Goal: Task Accomplishment & Management: Manage account settings

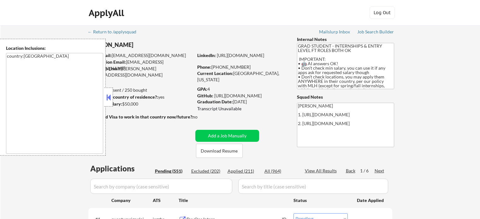
select select ""pending""
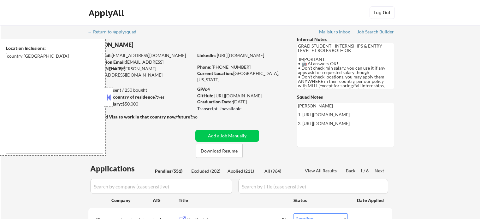
select select ""pending""
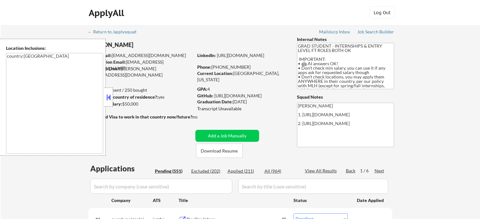
select select ""pending""
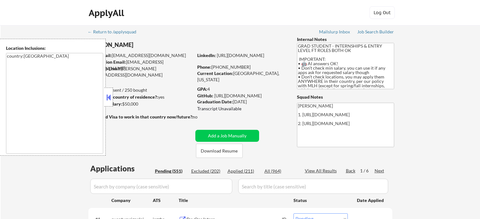
select select ""pending""
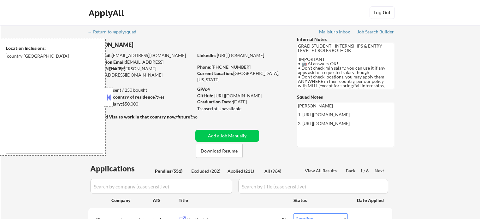
select select ""pending""
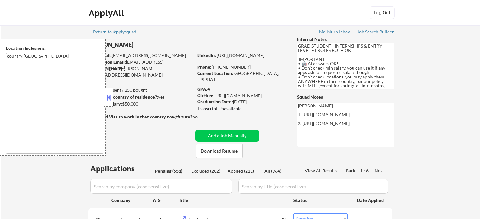
select select ""pending""
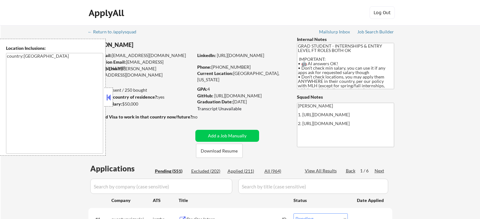
select select ""pending""
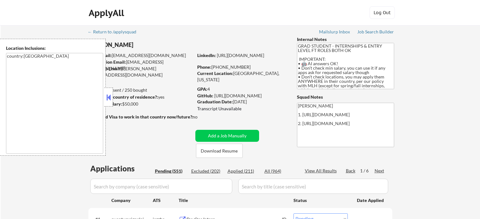
select select ""pending""
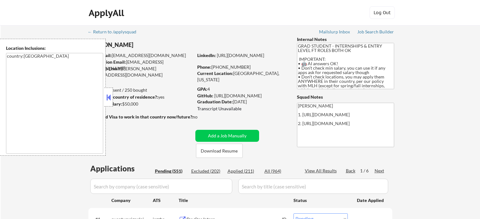
select select ""pending""
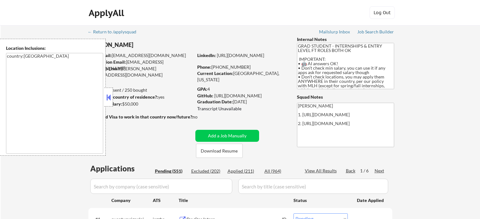
select select ""pending""
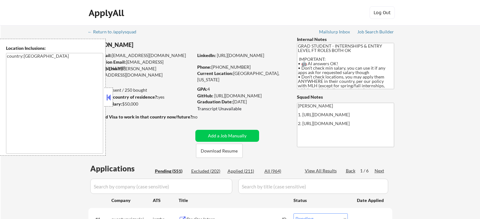
select select ""pending""
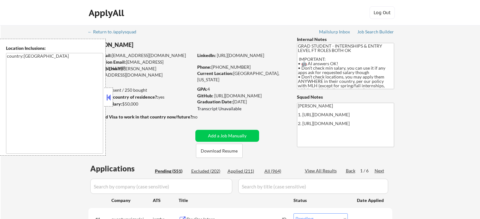
select select ""pending""
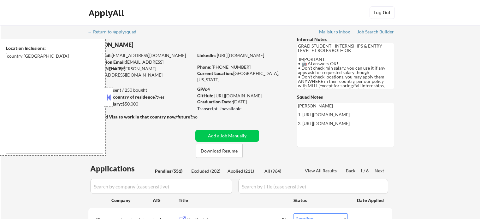
select select ""pending""
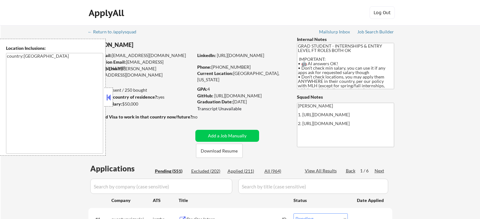
select select ""pending""
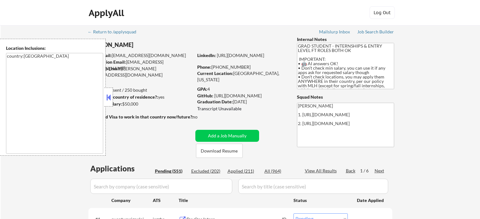
select select ""pending""
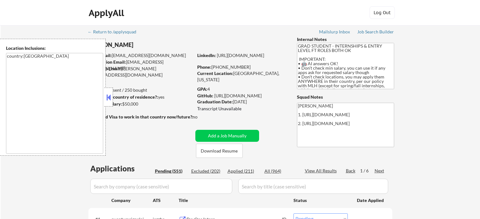
select select ""pending""
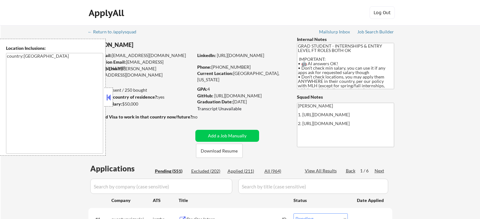
select select ""pending""
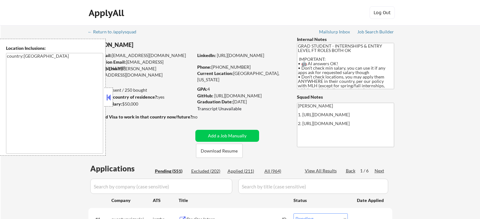
select select ""pending""
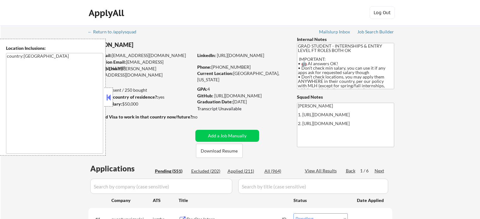
select select ""pending""
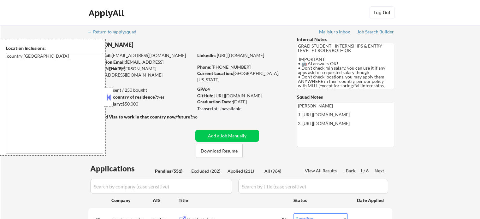
select select ""pending""
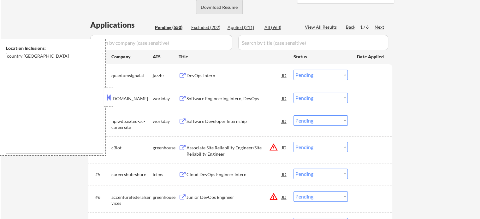
scroll to position [158, 0]
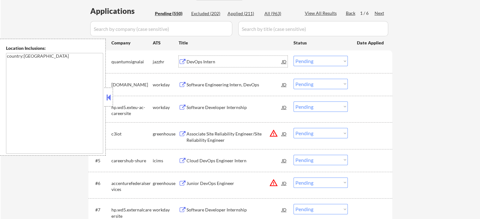
click at [206, 66] on div "DevOps Intern" at bounding box center [234, 61] width 95 height 11
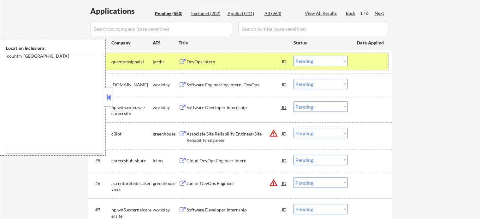
click at [355, 64] on div "#1 quantumsignalai jazzhr DevOps Intern JD Choose an option... Pending Applied …" at bounding box center [239, 61] width 298 height 17
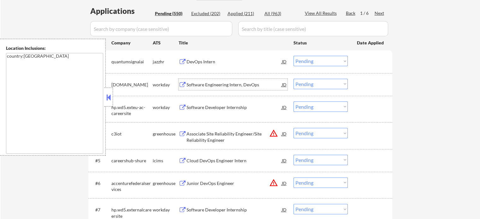
click at [255, 87] on div "Software Engineering Intern, DevOps" at bounding box center [234, 85] width 95 height 6
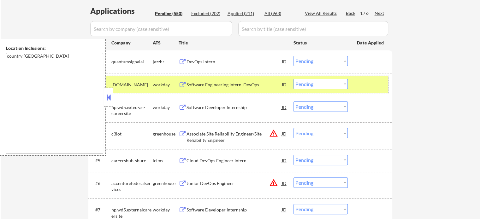
drag, startPoint x: 371, startPoint y: 86, endPoint x: 345, endPoint y: 90, distance: 25.9
click at [370, 86] on div at bounding box center [371, 84] width 28 height 11
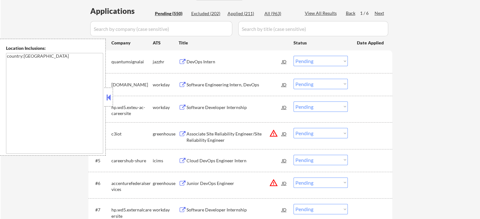
click at [207, 105] on div "Software Developer Internship" at bounding box center [234, 107] width 95 height 6
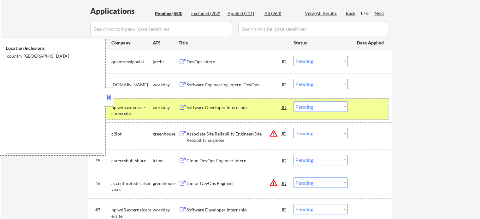
click at [271, 115] on div "#3 hp.wd5.exteu-ac-careersite workday Software Developer Internship JD Choose a…" at bounding box center [239, 109] width 298 height 21
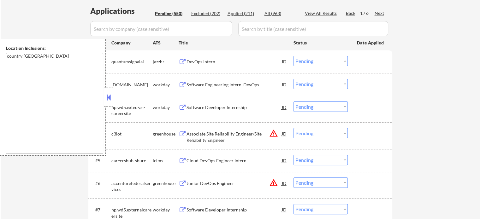
click at [268, 115] on div "#3 hp.wd5.exteu-ac-careersite workday Software Developer Internship JD Choose a…" at bounding box center [239, 109] width 298 height 21
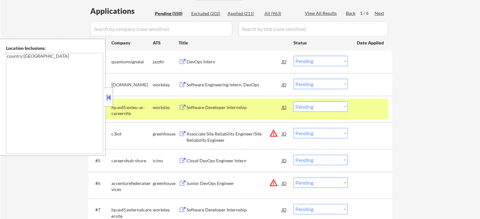
click at [227, 110] on div "Software Developer Internship" at bounding box center [234, 107] width 95 height 6
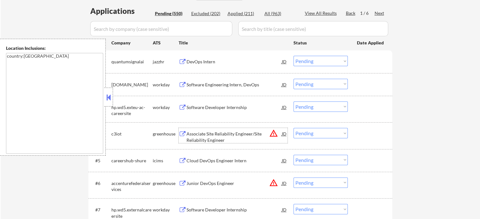
click at [218, 134] on div "Associate Site Reliability Engineer/Site Reliability Engineer" at bounding box center [234, 137] width 95 height 12
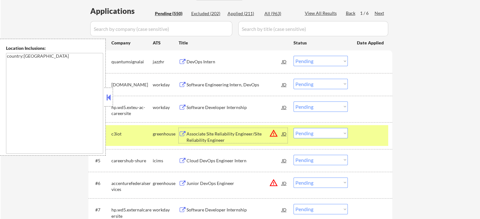
drag, startPoint x: 369, startPoint y: 137, endPoint x: 255, endPoint y: 136, distance: 113.3
click at [367, 137] on div at bounding box center [371, 133] width 28 height 11
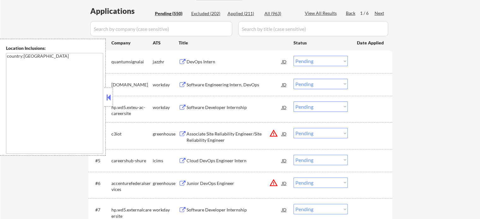
click at [229, 162] on div "Cloud DevOps Engineer Intern" at bounding box center [234, 161] width 95 height 6
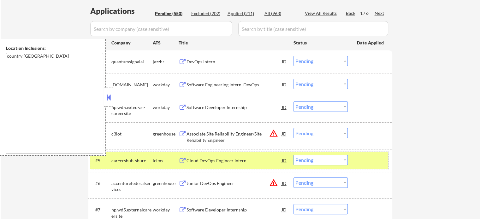
click at [363, 159] on div at bounding box center [371, 160] width 28 height 11
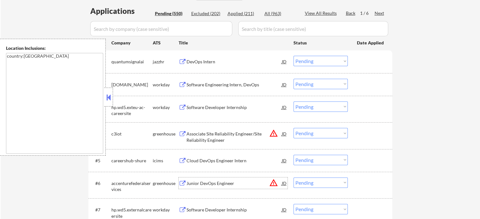
click at [221, 181] on div "Junior DevOps Engineer" at bounding box center [234, 184] width 95 height 6
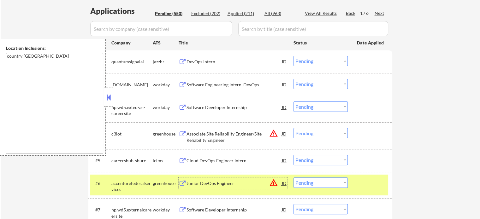
scroll to position [221, 0]
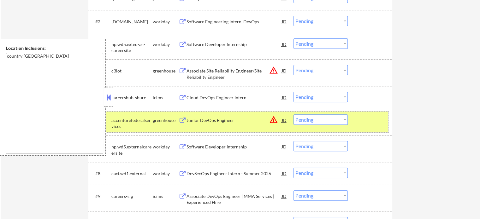
drag, startPoint x: 360, startPoint y: 130, endPoint x: 219, endPoint y: 135, distance: 141.2
click at [356, 130] on div "#6 accenturefederalservices greenhouse Junior DevOps Engineer JD warning_amber …" at bounding box center [239, 122] width 298 height 21
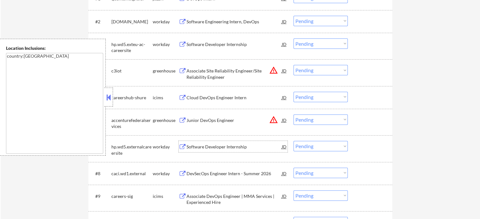
click at [220, 145] on div "Software Developer Internship" at bounding box center [234, 147] width 95 height 6
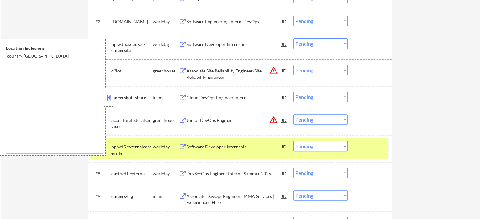
drag, startPoint x: 370, startPoint y: 149, endPoint x: 220, endPoint y: 213, distance: 163.8
click at [370, 149] on div at bounding box center [371, 146] width 28 height 11
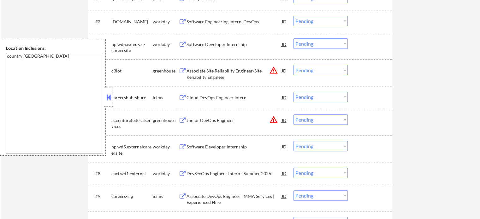
click at [220, 176] on div "DevSecOps Engineer Intern - Summer 2026" at bounding box center [234, 174] width 95 height 6
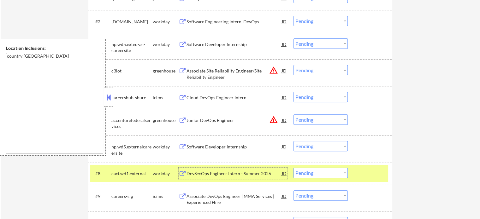
scroll to position [316, 0]
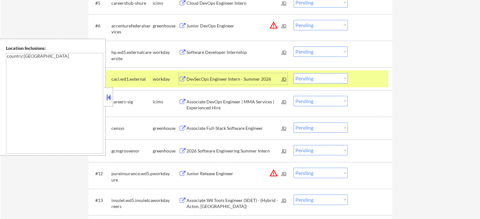
drag, startPoint x: 371, startPoint y: 77, endPoint x: 356, endPoint y: 79, distance: 15.0
click at [370, 76] on div at bounding box center [371, 78] width 28 height 11
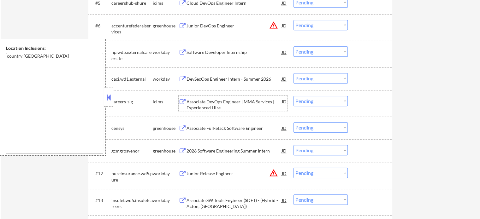
click at [246, 104] on div "Associate DevOps Engineer | MMA Services | Experienced Hire" at bounding box center [234, 105] width 95 height 12
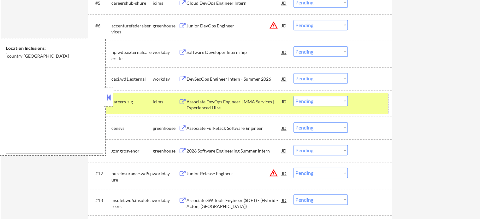
click at [380, 98] on div at bounding box center [371, 101] width 28 height 11
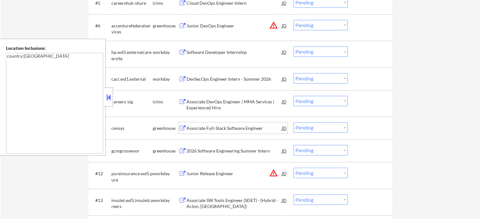
click at [250, 125] on div "Associate Full-Stack Software Engineer" at bounding box center [234, 128] width 95 height 6
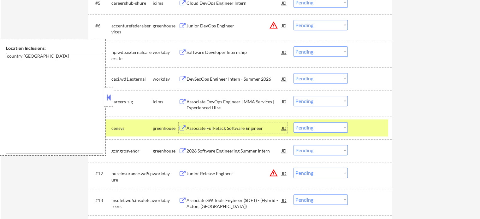
drag, startPoint x: 369, startPoint y: 129, endPoint x: 361, endPoint y: 129, distance: 7.6
click at [368, 129] on div at bounding box center [371, 127] width 28 height 11
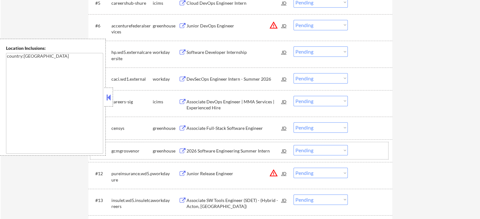
click at [201, 157] on div "#11 gcmgrosvenor greenhouse 2026 Software Engineering Summer Intern JD warning_…" at bounding box center [239, 150] width 298 height 17
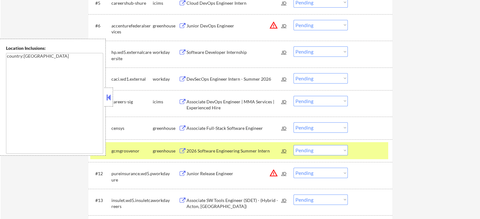
click at [205, 154] on div "2026 Software Engineering Summer Intern" at bounding box center [234, 151] width 95 height 6
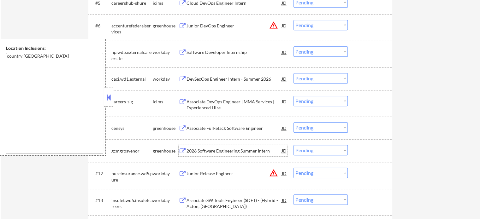
scroll to position [347, 0]
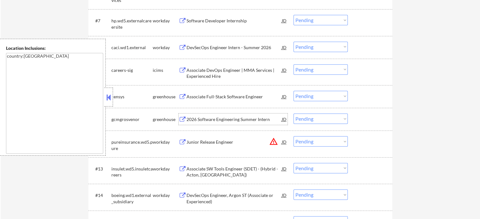
click at [216, 142] on div "Junior Release Engineer" at bounding box center [234, 142] width 95 height 6
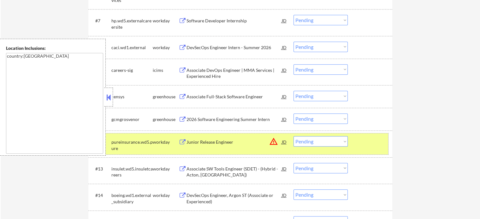
click at [357, 145] on div at bounding box center [371, 141] width 28 height 11
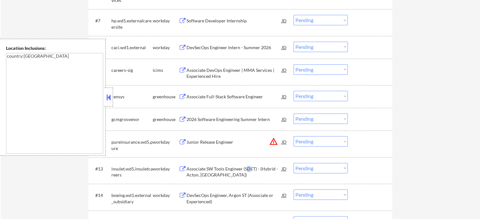
click at [248, 168] on div "Associate SW Tools Engineer (SDET) - (Hybrid - Acton, MA)" at bounding box center [234, 172] width 95 height 12
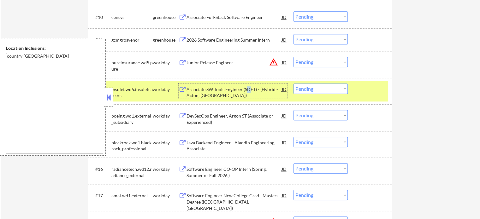
scroll to position [442, 0]
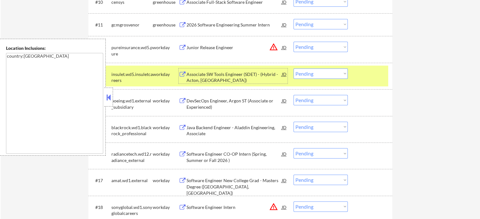
drag, startPoint x: 366, startPoint y: 79, endPoint x: 349, endPoint y: 76, distance: 17.4
click at [365, 79] on div at bounding box center [371, 73] width 28 height 11
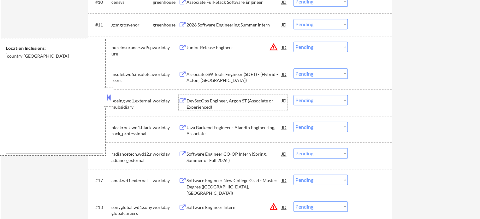
click at [255, 106] on div "DevSecOps Engineer, Argon ST (Associate or Experienced)" at bounding box center [234, 104] width 95 height 12
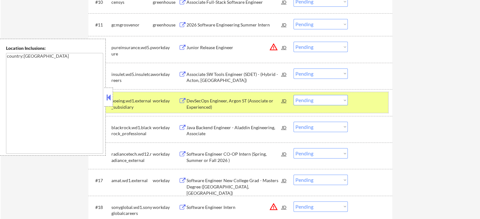
click at [366, 109] on div "#14 boeing.wd1.external_subsidiary workday DevSecOps Engineer, Argon ST (Associ…" at bounding box center [239, 102] width 298 height 21
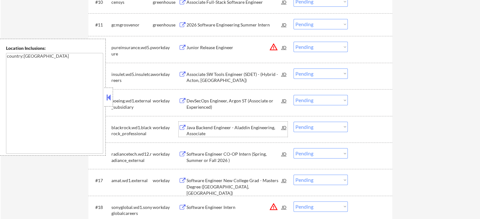
click at [263, 125] on div "Java Backend Engineer - Aladdin Engineering, Associate" at bounding box center [234, 131] width 95 height 12
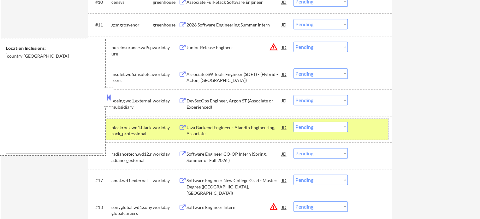
click at [369, 133] on div at bounding box center [371, 127] width 28 height 11
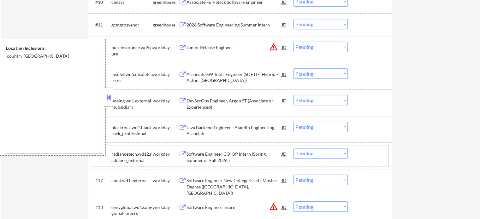
click at [219, 164] on div "#16 radiancetech.wd12.radiance_external workday Software Engineer CO-OP Intern …" at bounding box center [239, 156] width 298 height 21
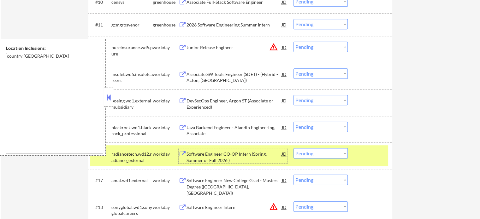
click at [215, 155] on div "Software Engineer CO-OP Intern (Spring, Summer or Fall 2026 )" at bounding box center [234, 157] width 95 height 12
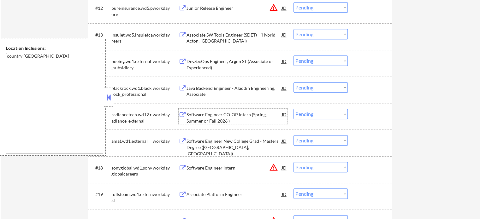
scroll to position [505, 0]
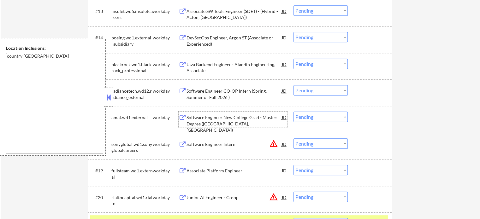
click at [224, 123] on div "Software Engineer New College Grad - Masters Degree (Santa Clara, CA)" at bounding box center [234, 124] width 95 height 19
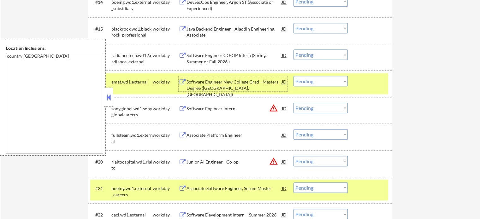
scroll to position [600, 0]
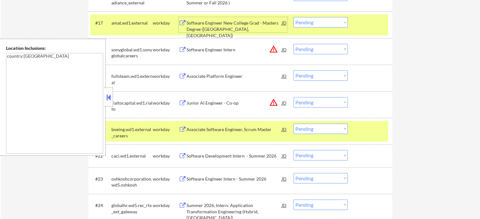
click at [356, 23] on div "#17 amat.wd1.external workday Software Engineer New College Grad - Masters Degr…" at bounding box center [239, 24] width 298 height 21
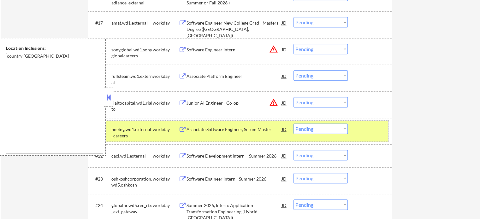
drag, startPoint x: 364, startPoint y: 138, endPoint x: 356, endPoint y: 139, distance: 7.9
click at [362, 139] on div "#21 boeing.wd1.external_careers workday Associate Software Engineer, Scrum Mast…" at bounding box center [239, 131] width 298 height 21
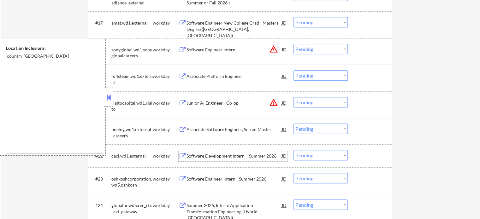
click at [202, 156] on div "Software Development Intern - Summer 2026" at bounding box center [234, 156] width 95 height 6
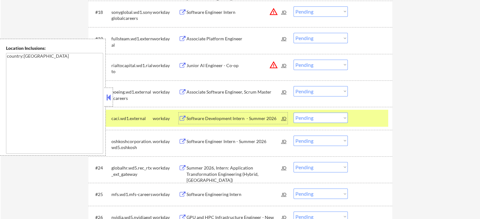
scroll to position [694, 0]
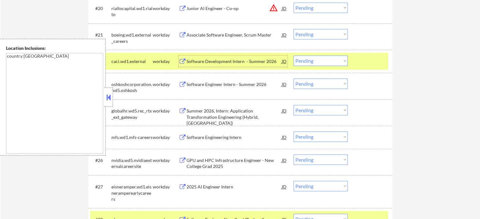
click at [369, 61] on div at bounding box center [371, 61] width 28 height 11
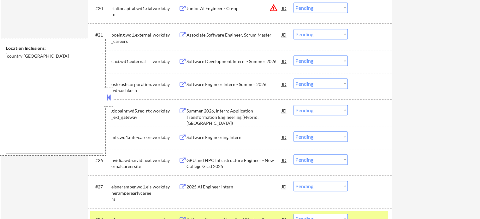
click at [248, 83] on div "Software Engineer Intern - Summer 2026" at bounding box center [234, 84] width 95 height 6
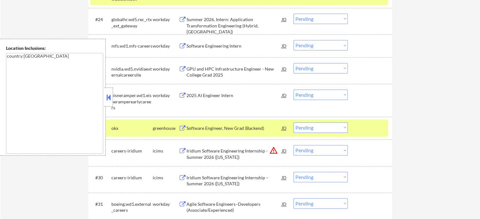
scroll to position [789, 0]
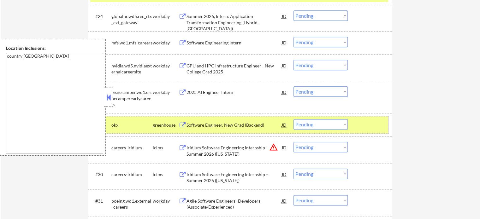
click at [360, 121] on div at bounding box center [371, 124] width 28 height 11
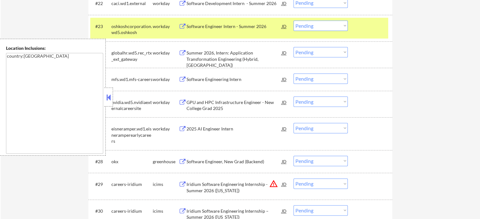
scroll to position [726, 0]
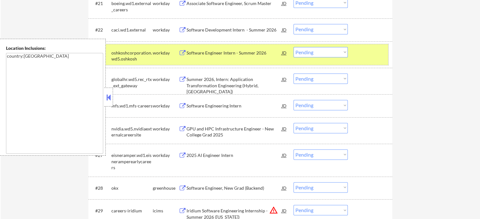
drag, startPoint x: 372, startPoint y: 57, endPoint x: 336, endPoint y: 63, distance: 36.8
click at [369, 57] on div at bounding box center [371, 52] width 28 height 11
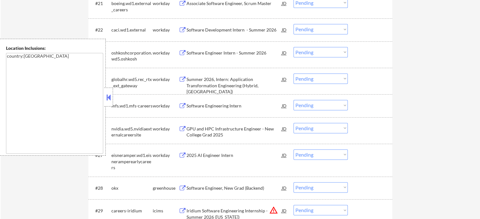
click at [203, 92] on div "#24 globalhr.wd5.rec_rtx_ext_gateway workday Summer 2026, Intern: Application T…" at bounding box center [240, 81] width 304 height 27
click at [206, 84] on div "Summer 2026, Intern: Application Transformation Engineering (Hybrid, CT)" at bounding box center [234, 85] width 95 height 19
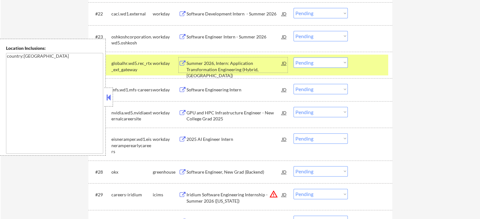
scroll to position [758, 0]
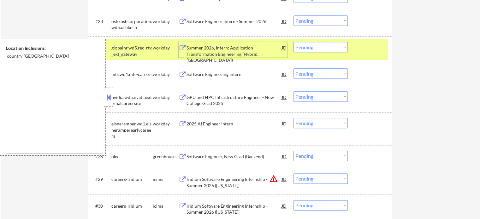
drag, startPoint x: 373, startPoint y: 56, endPoint x: 362, endPoint y: 54, distance: 10.6
click at [372, 56] on div "#24 globalhr.wd5.rec_rtx_ext_gateway workday Summer 2026, Intern: Application T…" at bounding box center [239, 49] width 298 height 21
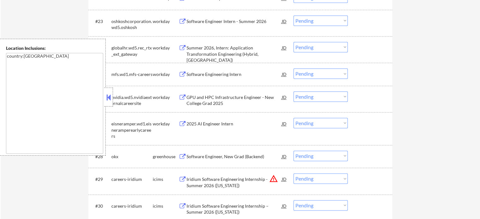
click at [223, 77] on div "Software Engineering Intern" at bounding box center [234, 74] width 95 height 6
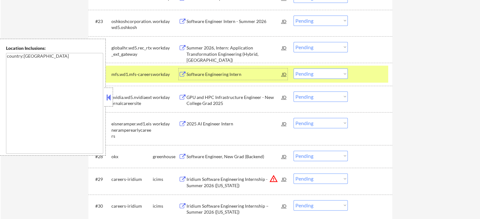
click at [354, 74] on div "#25 mfs.wd1.mfs-careers workday Software Engineering Intern JD Choose an option…" at bounding box center [239, 74] width 298 height 17
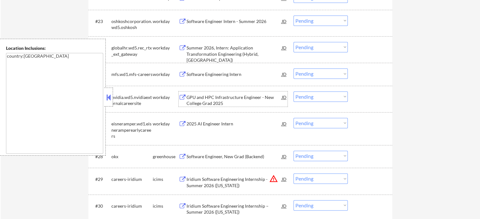
click at [246, 94] on div "GPU and HPC Infrastructure Engineer - New College Grad 2025" at bounding box center [234, 100] width 95 height 12
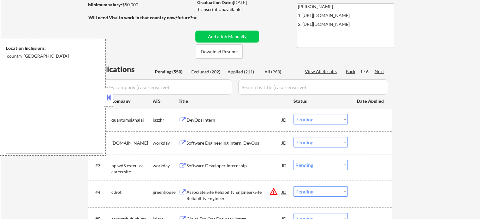
scroll to position [24, 0]
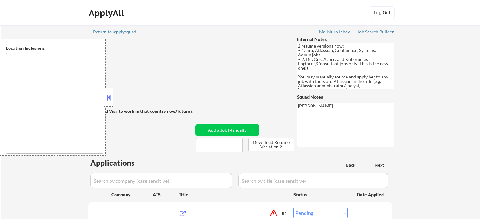
select select ""pending""
type textarea "Charlottesville, VA Albemarle, VA Crozet, VA Ruckersville, VA Keswick, VA Early…"
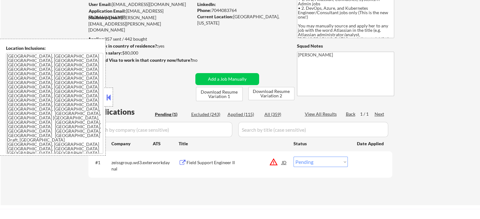
scroll to position [126, 0]
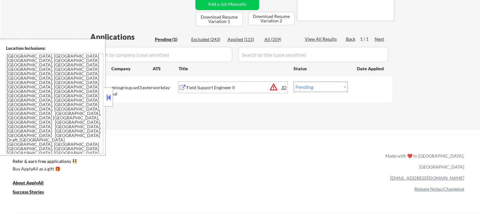
click at [215, 88] on div "Field Support Engineer II" at bounding box center [234, 88] width 95 height 6
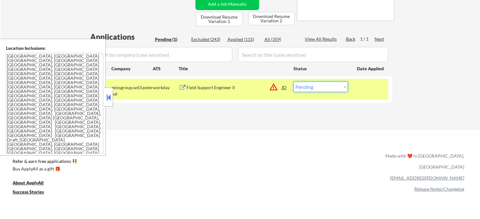
click at [313, 87] on select "Choose an option... Pending Applied Excluded (Questions) Excluded (Expired) Exc…" at bounding box center [321, 87] width 54 height 10
select select ""excluded__expired_""
click at [294, 82] on select "Choose an option... Pending Applied Excluded (Questions) Excluded (Expired) Exc…" at bounding box center [321, 87] width 54 height 10
click at [363, 94] on div "#1 zeissgroup.wd3.external workday Field Support Engineer II JD warning_amber C…" at bounding box center [239, 89] width 298 height 21
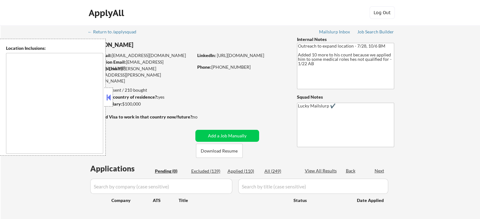
type textarea "Austin, TX West Lake Hills, TX Rollingwood, TX Cedar Park, TX Pflugerville, TX …"
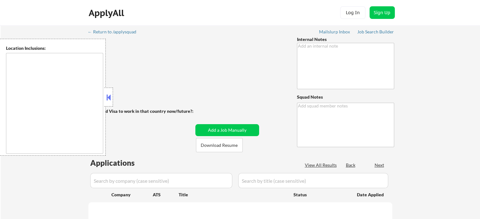
type textarea "Salary/Location Outreach -7/22 BM"
type textarea "Lucky Mailslurp ✔️"
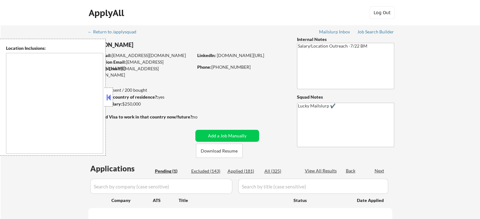
type textarea "[GEOGRAPHIC_DATA], [GEOGRAPHIC_DATA] [GEOGRAPHIC_DATA], [GEOGRAPHIC_DATA] [GEOG…"
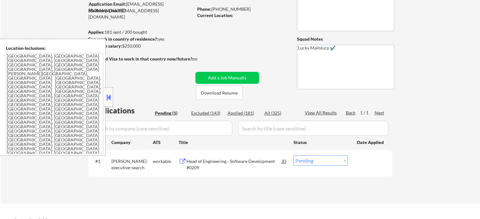
scroll to position [95, 0]
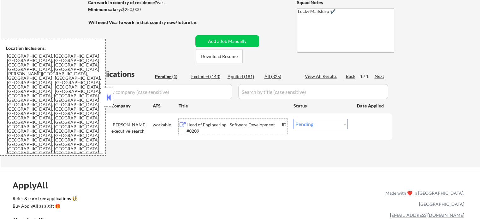
click at [229, 125] on div "Head of Engineering - Software Development #0209" at bounding box center [234, 128] width 95 height 12
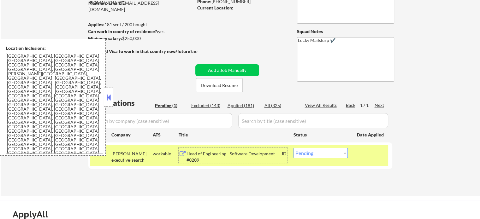
scroll to position [32, 0]
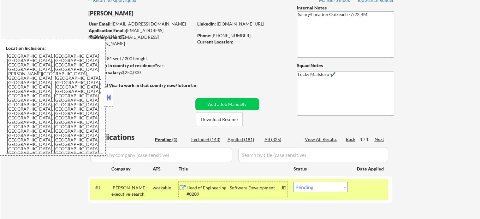
click at [303, 189] on select "Choose an option... Pending Applied Excluded (Questions) Excluded (Expired) Exc…" at bounding box center [321, 187] width 54 height 10
click at [294, 182] on select "Choose an option... Pending Applied Excluded (Questions) Excluded (Expired) Exc…" at bounding box center [321, 187] width 54 height 10
click at [344, 191] on select "Choose an option... Pending Applied Excluded (Questions) Excluded (Expired) Exc…" at bounding box center [321, 187] width 54 height 10
click at [294, 182] on select "Choose an option... Pending Applied Excluded (Questions) Excluded (Expired) Exc…" at bounding box center [321, 187] width 54 height 10
click at [325, 189] on select "Choose an option... Pending Applied Excluded (Questions) Excluded (Expired) Exc…" at bounding box center [321, 187] width 54 height 10
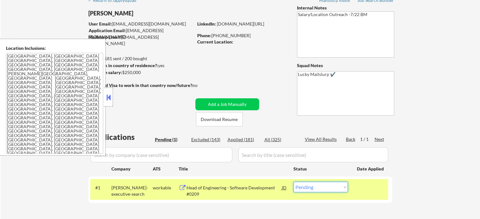
select select ""applied""
click at [294, 182] on select "Choose an option... Pending Applied Excluded (Questions) Excluded (Expired) Exc…" at bounding box center [321, 187] width 54 height 10
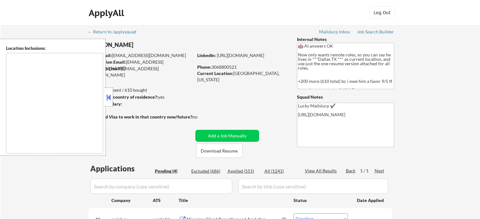
select select ""pending""
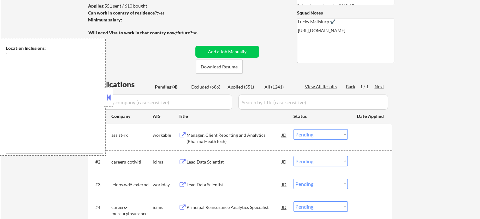
scroll to position [126, 0]
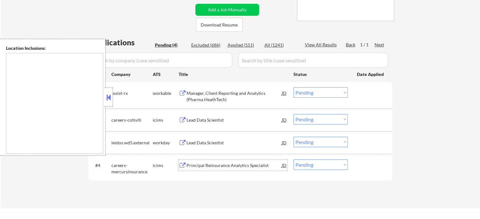
click at [221, 167] on div "Principal Reinsurance Analytics Specialist" at bounding box center [234, 166] width 95 height 6
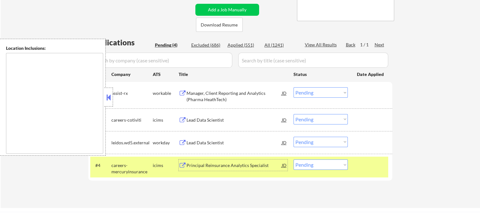
drag, startPoint x: 374, startPoint y: 172, endPoint x: 321, endPoint y: 158, distance: 54.4
click at [373, 172] on div "#4 careers-mercuryinsurance icims Principal Reinsurance Analytics Specialist JD…" at bounding box center [239, 167] width 298 height 21
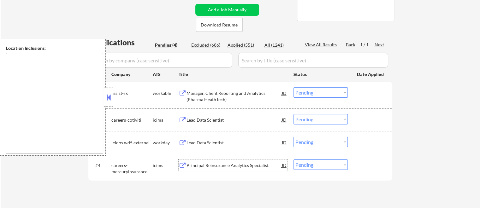
click at [218, 163] on div "Principal Reinsurance Analytics Specialist" at bounding box center [234, 166] width 95 height 6
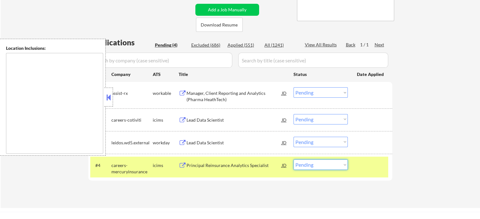
click at [303, 166] on select "Choose an option... Pending Applied Excluded (Questions) Excluded (Expired) Exc…" at bounding box center [321, 165] width 54 height 10
select select ""excluded__bad_match_""
click at [294, 160] on select "Choose an option... Pending Applied Excluded (Questions) Excluded (Expired) Exc…" at bounding box center [321, 165] width 54 height 10
click at [373, 171] on div "#4 careers-mercuryinsurance icims Principal Reinsurance Analytics Specialist JD…" at bounding box center [239, 167] width 298 height 21
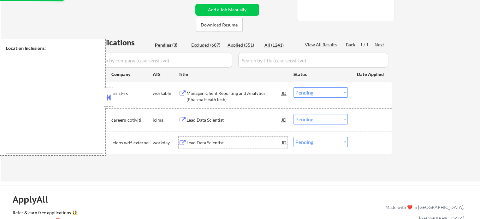
click at [217, 141] on div "Lead Data Scientist" at bounding box center [234, 143] width 95 height 6
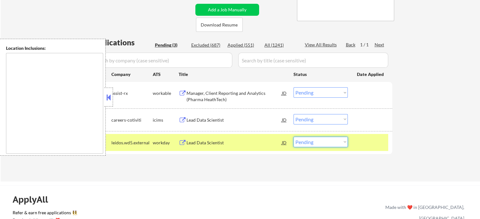
click at [323, 146] on select "Choose an option... Pending Applied Excluded (Questions) Excluded (Expired) Exc…" at bounding box center [321, 142] width 54 height 10
select select ""excluded__bad_match_""
click at [294, 137] on select "Choose an option... Pending Applied Excluded (Questions) Excluded (Expired) Exc…" at bounding box center [321, 142] width 54 height 10
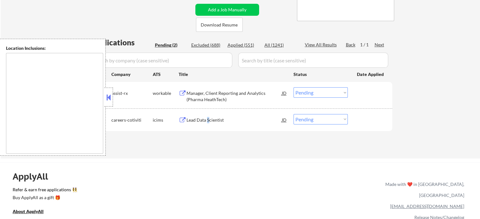
click at [208, 119] on div "Lead Data Scientist" at bounding box center [234, 120] width 95 height 6
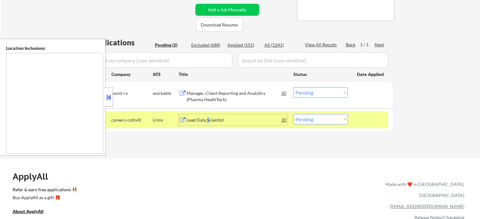
click at [314, 123] on select "Choose an option... Pending Applied Excluded (Questions) Excluded (Expired) Exc…" at bounding box center [321, 119] width 54 height 10
select select ""excluded""
click at [294, 114] on select "Choose an option... Pending Applied Excluded (Questions) Excluded (Expired) Exc…" at bounding box center [321, 119] width 54 height 10
click at [377, 123] on div at bounding box center [371, 119] width 28 height 11
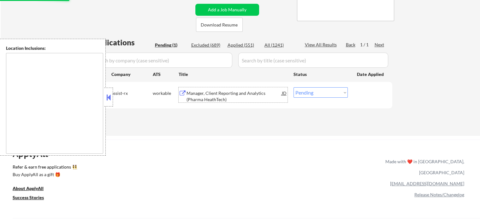
click at [199, 97] on div "Manager, Client Reporting and Analytics (Pharma HeathTech)" at bounding box center [234, 96] width 95 height 12
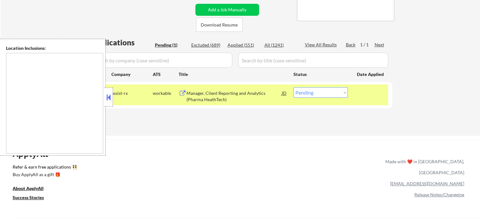
click at [405, 102] on div "← Return to /applysquad Mailslurp Inbox Job Search Builder Kwankah Taka User Em…" at bounding box center [240, 17] width 479 height 237
click at [106, 97] on button at bounding box center [108, 97] width 7 height 9
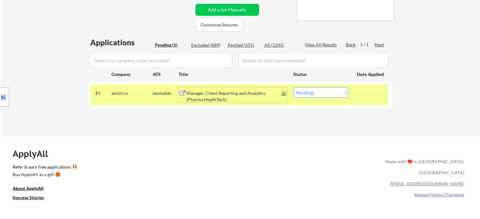
click at [217, 95] on div "Manager, Client Reporting and Analytics (Pharma HeathTech)" at bounding box center [234, 96] width 95 height 12
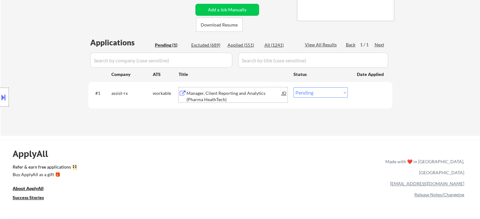
click at [312, 93] on select "Choose an option... Pending Applied Excluded (Questions) Excluded (Expired) Exc…" at bounding box center [321, 92] width 54 height 10
select select ""excluded""
click at [294, 87] on select "Choose an option... Pending Applied Excluded (Questions) Excluded (Expired) Exc…" at bounding box center [321, 92] width 54 height 10
click at [355, 96] on div "#1 assist-rx workable Manager, Client Reporting and Analytics (Pharma HeathTech…" at bounding box center [239, 95] width 298 height 21
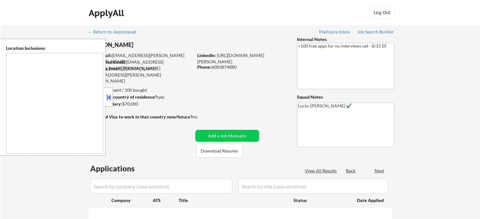
select select ""pending""
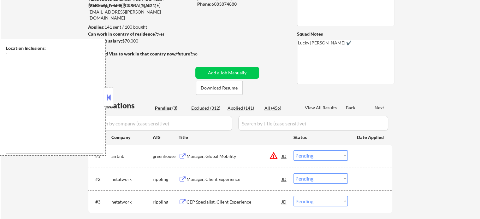
type textarea "remote"
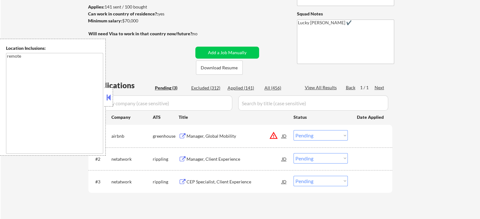
scroll to position [95, 0]
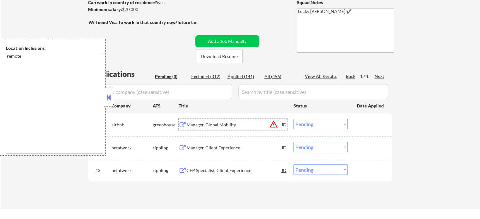
click at [227, 122] on div "Manager, Global Mobility" at bounding box center [234, 125] width 95 height 6
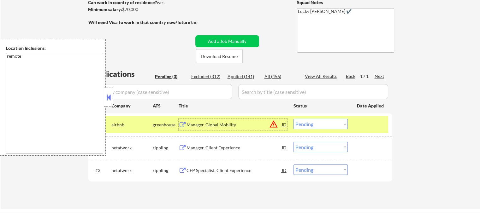
click at [317, 126] on select "Choose an option... Pending Applied Excluded (Questions) Excluded (Expired) Exc…" at bounding box center [321, 124] width 54 height 10
click at [294, 119] on select "Choose an option... Pending Applied Excluded (Questions) Excluded (Expired) Exc…" at bounding box center [321, 124] width 54 height 10
click at [372, 123] on div at bounding box center [371, 124] width 28 height 11
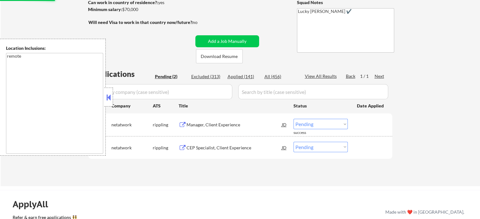
click at [218, 126] on div "Manager, Client Experience" at bounding box center [234, 125] width 95 height 6
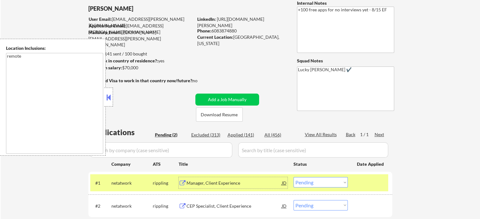
scroll to position [63, 0]
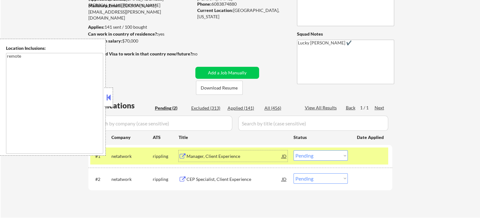
drag, startPoint x: 364, startPoint y: 160, endPoint x: 305, endPoint y: 155, distance: 58.6
click at [363, 160] on div at bounding box center [371, 156] width 28 height 11
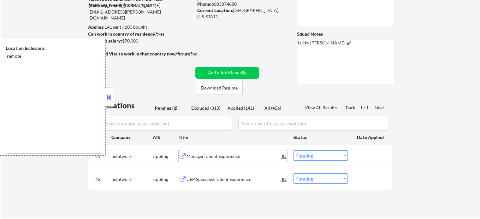
click at [218, 154] on div "Manager, Client Experience" at bounding box center [234, 156] width 95 height 6
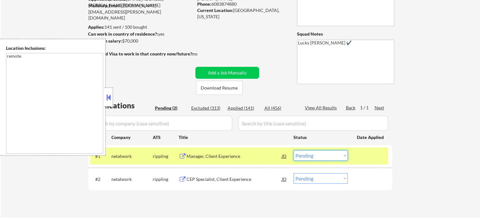
click at [320, 158] on select "Choose an option... Pending Applied Excluded (Questions) Excluded (Expired) Exc…" at bounding box center [321, 156] width 54 height 10
click at [294, 151] on select "Choose an option... Pending Applied Excluded (Questions) Excluded (Expired) Exc…" at bounding box center [321, 156] width 54 height 10
click at [366, 158] on div at bounding box center [371, 156] width 28 height 11
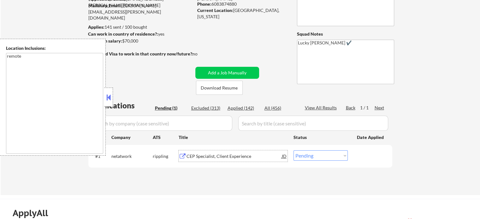
click at [243, 154] on div "CEP Specialist, Client Experience" at bounding box center [234, 156] width 95 height 6
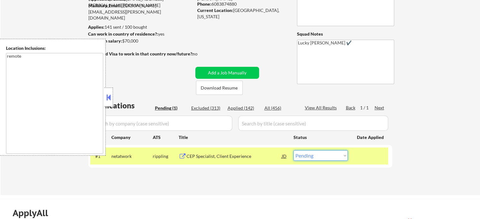
click at [315, 160] on select "Choose an option... Pending Applied Excluded (Questions) Excluded (Expired) Exc…" at bounding box center [321, 156] width 54 height 10
select select ""applied""
click at [294, 151] on select "Choose an option... Pending Applied Excluded (Questions) Excluded (Expired) Exc…" at bounding box center [321, 156] width 54 height 10
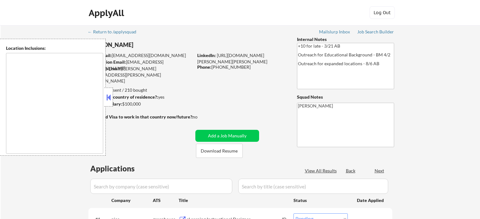
select select ""pending""
type textarea "St. Louis, MO East St. Louis, IL Clayton, MO University City, MO Maplewood, MO …"
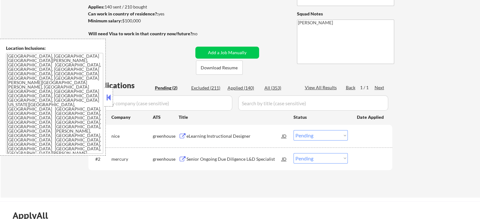
scroll to position [95, 0]
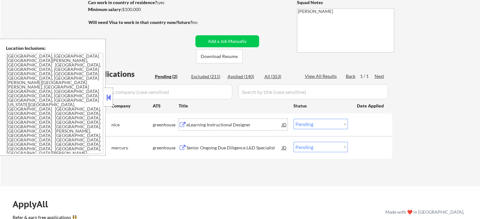
click at [194, 125] on div "eLearning Instructional Designer" at bounding box center [234, 125] width 95 height 6
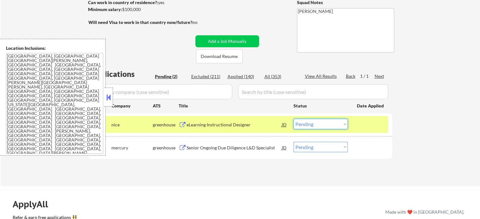
click at [321, 123] on select "Choose an option... Pending Applied Excluded (Questions) Excluded (Expired) Exc…" at bounding box center [321, 124] width 54 height 10
click at [294, 119] on select "Choose an option... Pending Applied Excluded (Questions) Excluded (Expired) Exc…" at bounding box center [321, 124] width 54 height 10
click at [355, 124] on div "#1 nice greenhouse eLearning Instructional Designer JD Choose an option... Pend…" at bounding box center [239, 124] width 298 height 17
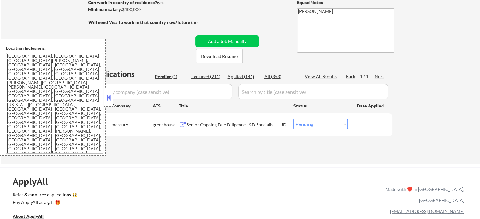
click at [225, 127] on div "Senior Ongoing Due Diligence L&D Specialist" at bounding box center [234, 125] width 95 height 6
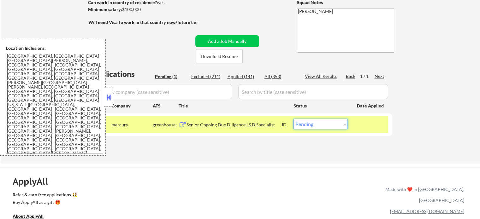
click at [306, 125] on select "Choose an option... Pending Applied Excluded (Questions) Excluded (Expired) Exc…" at bounding box center [321, 124] width 54 height 10
select select ""applied""
click at [294, 119] on select "Choose an option... Pending Applied Excluded (Questions) Excluded (Expired) Exc…" at bounding box center [321, 124] width 54 height 10
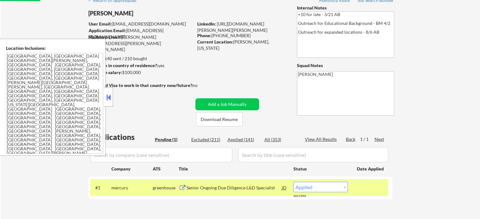
scroll to position [32, 0]
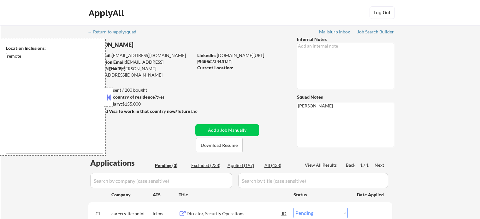
select select ""pending""
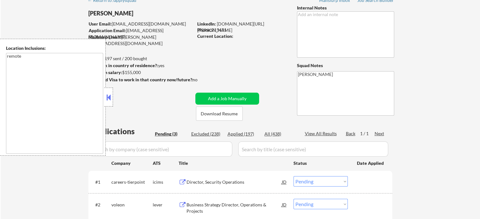
scroll to position [158, 0]
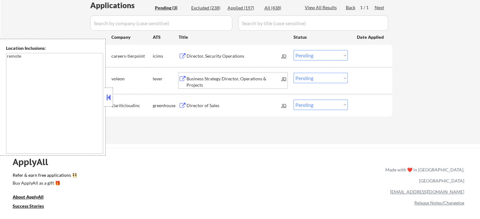
click at [217, 84] on div "Business Strategy Director, Operations & Projects" at bounding box center [234, 82] width 95 height 12
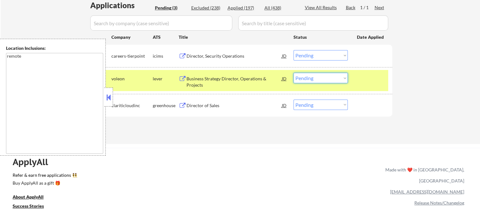
click at [330, 79] on select "Choose an option... Pending Applied Excluded (Questions) Excluded (Expired) Exc…" at bounding box center [321, 78] width 54 height 10
click at [294, 73] on select "Choose an option... Pending Applied Excluded (Questions) Excluded (Expired) Exc…" at bounding box center [321, 78] width 54 height 10
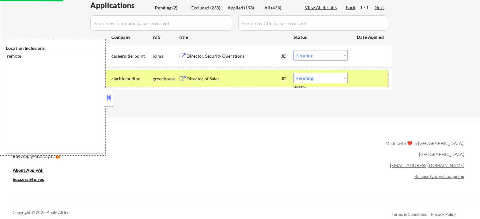
click at [367, 81] on div at bounding box center [371, 78] width 28 height 11
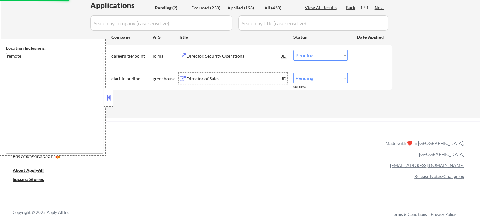
click at [221, 81] on div "Director of Sales" at bounding box center [234, 79] width 95 height 6
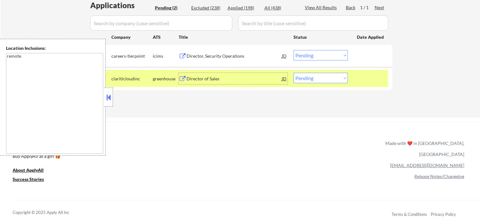
click at [365, 78] on div at bounding box center [371, 78] width 28 height 11
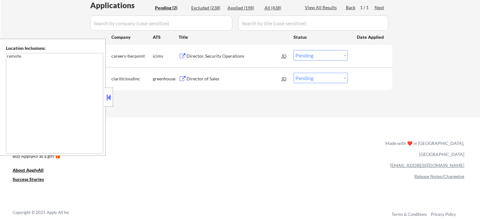
click at [227, 54] on div "Director, Security Operations" at bounding box center [234, 56] width 95 height 6
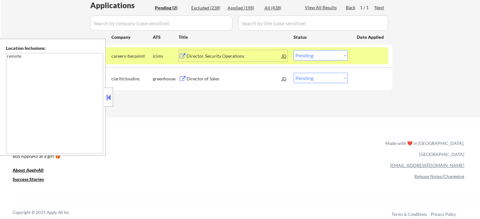
click at [193, 75] on div "Director of Sales" at bounding box center [234, 78] width 95 height 11
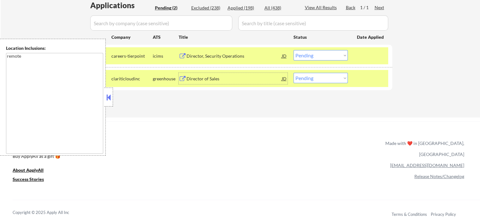
click at [307, 83] on div "#2 clariticloudinc greenhouse Director of Sales JD Choose an option... Pending …" at bounding box center [239, 78] width 298 height 17
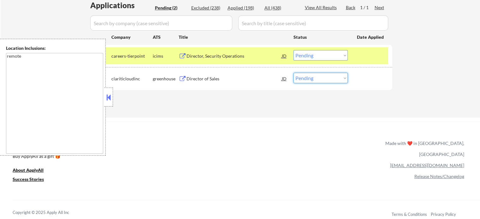
select select ""applied""
click at [294, 73] on select "Choose an option... Pending Applied Excluded (Questions) Excluded (Expired) Exc…" at bounding box center [321, 78] width 54 height 10
click at [355, 79] on div "#2 clariticloudinc greenhouse Director of Sales JD Choose an option... Pending …" at bounding box center [239, 78] width 298 height 17
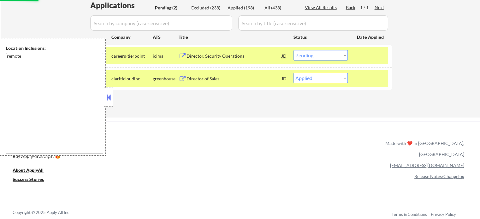
click at [356, 79] on div "#2 clariticloudinc greenhouse Director of Sales JD Choose an option... Pending …" at bounding box center [239, 78] width 298 height 17
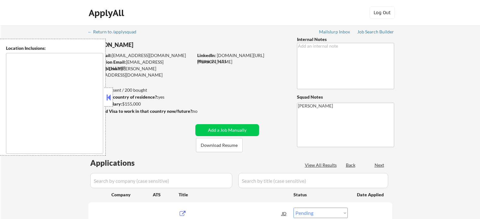
select select ""pending""
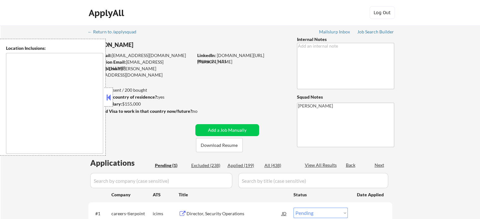
type textarea "remote"
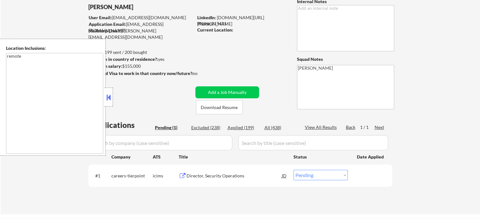
scroll to position [95, 0]
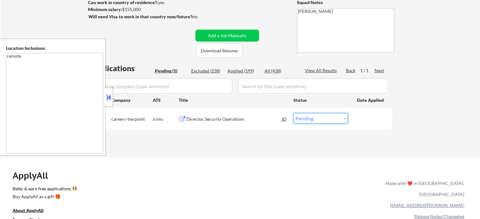
click at [308, 120] on select "Choose an option... Pending Applied Excluded (Questions) Excluded (Expired) Exc…" at bounding box center [321, 118] width 54 height 10
select select ""excluded__expired_""
click at [294, 113] on select "Choose an option... Pending Applied Excluded (Questions) Excluded (Expired) Exc…" at bounding box center [321, 118] width 54 height 10
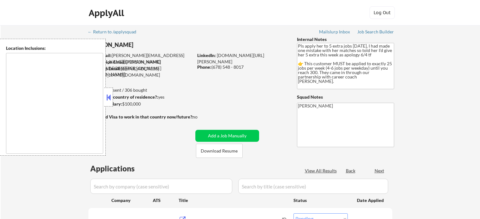
select select ""pending""
type textarea "[GEOGRAPHIC_DATA], [GEOGRAPHIC_DATA] [GEOGRAPHIC_DATA], [GEOGRAPHIC_DATA] [GEOG…"
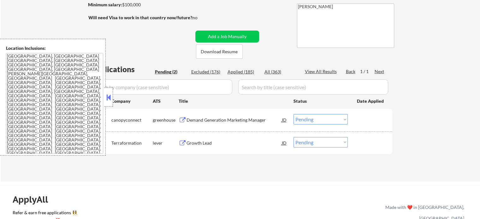
scroll to position [158, 0]
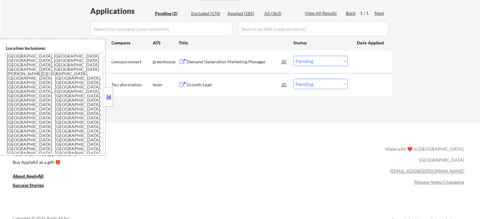
click at [201, 86] on div "Growth Lead" at bounding box center [234, 85] width 95 height 6
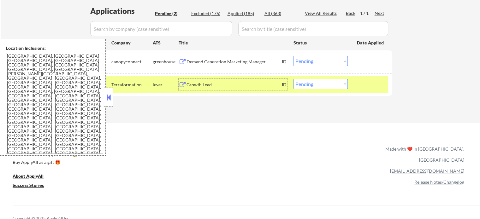
click at [315, 83] on select "Choose an option... Pending Applied Excluded (Questions) Excluded (Expired) Exc…" at bounding box center [321, 84] width 54 height 10
select select ""excluded""
click at [294, 79] on select "Choose an option... Pending Applied Excluded (Questions) Excluded (Expired) Exc…" at bounding box center [321, 84] width 54 height 10
click at [197, 59] on div "Demand Generation Marketing Manager" at bounding box center [234, 62] width 95 height 6
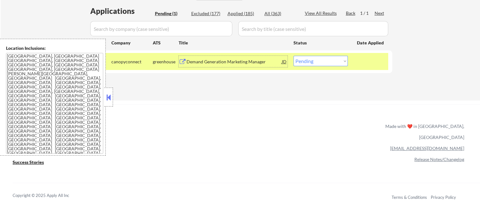
drag, startPoint x: 318, startPoint y: 60, endPoint x: 316, endPoint y: 64, distance: 4.0
click at [318, 60] on select "Choose an option... Pending Applied Excluded (Questions) Excluded (Expired) Exc…" at bounding box center [321, 61] width 54 height 10
select select ""applied""
click at [294, 56] on select "Choose an option... Pending Applied Excluded (Questions) Excluded (Expired) Exc…" at bounding box center [321, 61] width 54 height 10
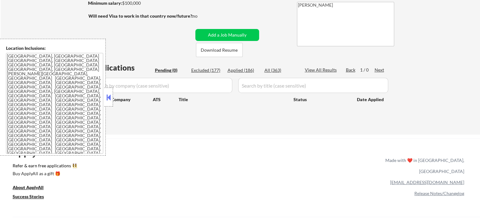
scroll to position [95, 0]
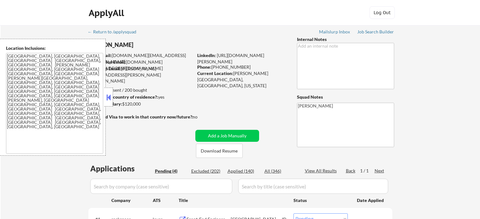
select select ""pending""
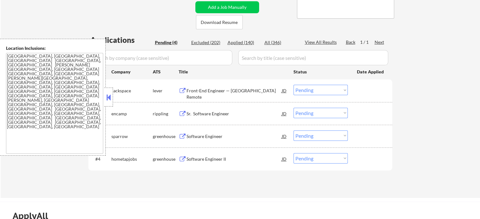
scroll to position [189, 0]
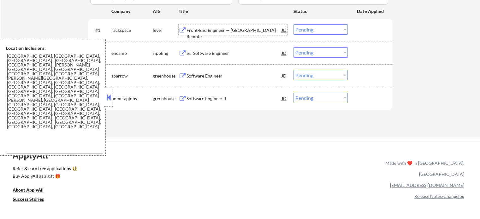
click at [210, 32] on div "Front-End Engineer — US Remote" at bounding box center [234, 33] width 95 height 12
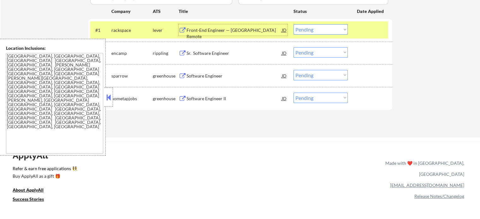
click at [241, 26] on div "Front-End Engineer — US Remote" at bounding box center [234, 29] width 95 height 11
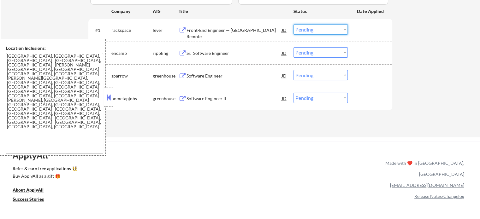
click at [315, 30] on select "Choose an option... Pending Applied Excluded (Questions) Excluded (Expired) Exc…" at bounding box center [321, 29] width 54 height 10
click at [294, 24] on select "Choose an option... Pending Applied Excluded (Questions) Excluded (Expired) Exc…" at bounding box center [321, 29] width 54 height 10
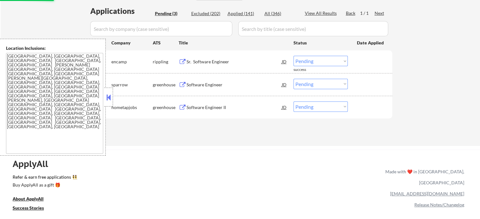
scroll to position [126, 0]
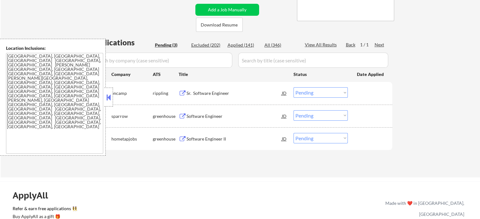
click at [215, 92] on div "Sr. Software Engineer" at bounding box center [234, 93] width 95 height 6
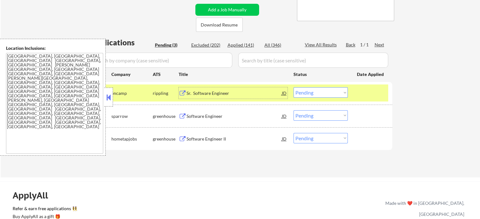
click at [322, 93] on select "Choose an option... Pending Applied Excluded (Questions) Excluded (Expired) Exc…" at bounding box center [321, 92] width 54 height 10
click at [294, 87] on select "Choose an option... Pending Applied Excluded (Questions) Excluded (Expired) Exc…" at bounding box center [321, 92] width 54 height 10
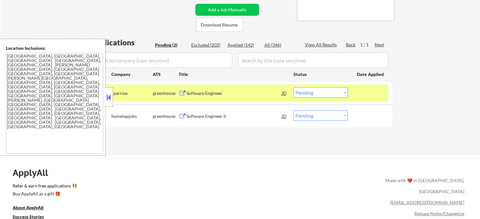
click at [209, 92] on div "Software Engineer" at bounding box center [234, 93] width 95 height 6
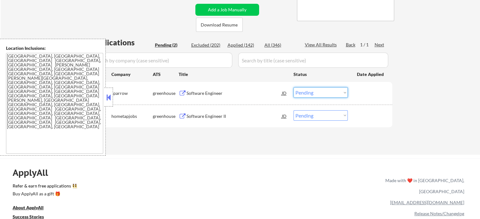
click at [329, 93] on select "Choose an option... Pending Applied Excluded (Questions) Excluded (Expired) Exc…" at bounding box center [321, 92] width 54 height 10
click at [294, 87] on select "Choose an option... Pending Applied Excluded (Questions) Excluded (Expired) Exc…" at bounding box center [321, 92] width 54 height 10
click at [356, 90] on div "#1 sparrow greenhouse Software Engineer JD Choose an option... Pending Applied …" at bounding box center [239, 93] width 298 height 17
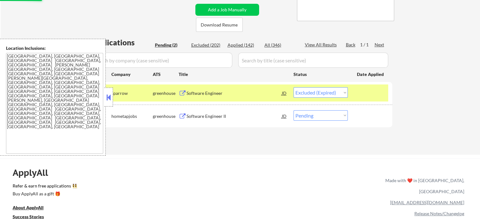
click at [356, 90] on div "#1 sparrow greenhouse Software Engineer JD Choose an option... Pending Applied …" at bounding box center [239, 93] width 298 height 17
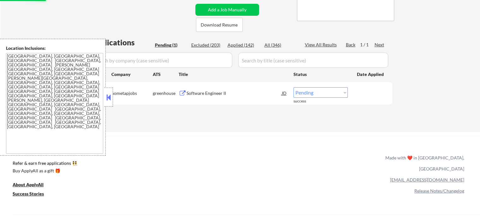
click at [206, 94] on div "Software Engineer II" at bounding box center [234, 93] width 95 height 6
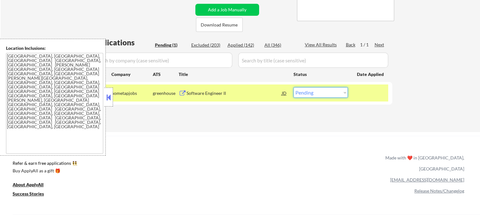
click at [313, 92] on select "Choose an option... Pending Applied Excluded (Questions) Excluded (Expired) Exc…" at bounding box center [321, 92] width 54 height 10
select select ""excluded""
click at [294, 87] on select "Choose an option... Pending Applied Excluded (Questions) Excluded (Expired) Exc…" at bounding box center [321, 92] width 54 height 10
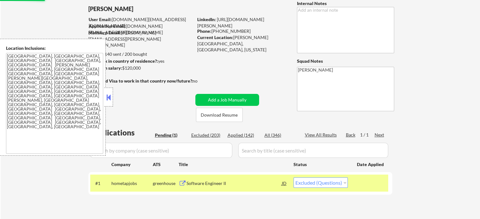
scroll to position [32, 0]
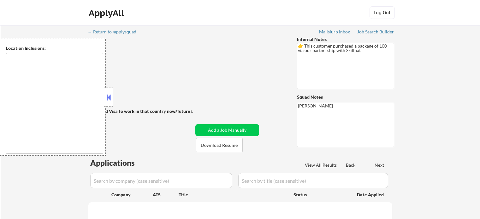
type textarea "[GEOGRAPHIC_DATA], ON [GEOGRAPHIC_DATA], ON [GEOGRAPHIC_DATA], ON [GEOGRAPHIC_D…"
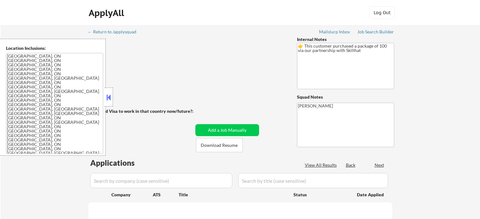
select select ""pending""
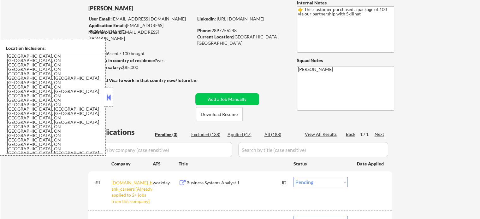
scroll to position [95, 0]
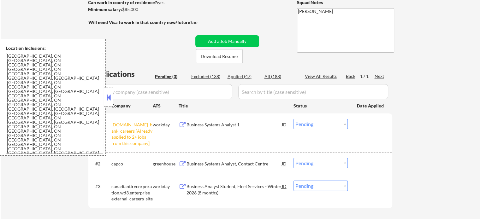
click at [319, 125] on select "Choose an option... Pending Applied Excluded (Questions) Excluded (Expired) Exc…" at bounding box center [321, 124] width 54 height 10
click at [294, 119] on select "Choose an option... Pending Applied Excluded (Questions) Excluded (Expired) Exc…" at bounding box center [321, 124] width 54 height 10
select select ""pending""
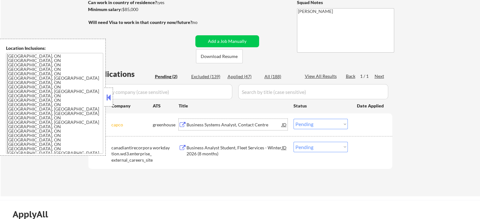
click at [236, 122] on div "Business Systems Analyst, Contact Centre" at bounding box center [234, 125] width 95 height 6
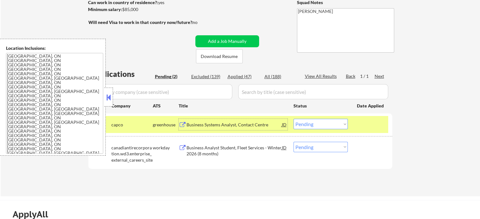
click at [313, 146] on select "Choose an option... Pending Applied Excluded (Questions) Excluded (Expired) Exc…" at bounding box center [321, 147] width 54 height 10
select select ""excluded__bad_match_""
click at [294, 142] on select "Choose an option... Pending Applied Excluded (Questions) Excluded (Expired) Exc…" at bounding box center [321, 147] width 54 height 10
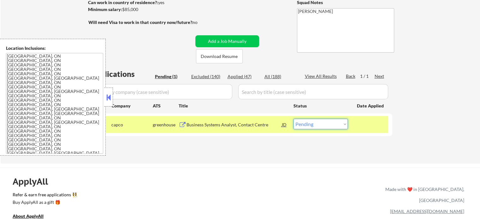
click at [341, 127] on select "Choose an option... Pending Applied Excluded (Questions) Excluded (Expired) Exc…" at bounding box center [321, 124] width 54 height 10
select select ""applied""
click at [294, 119] on select "Choose an option... Pending Applied Excluded (Questions) Excluded (Expired) Exc…" at bounding box center [321, 124] width 54 height 10
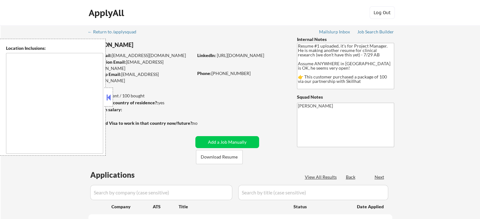
select select ""pending""
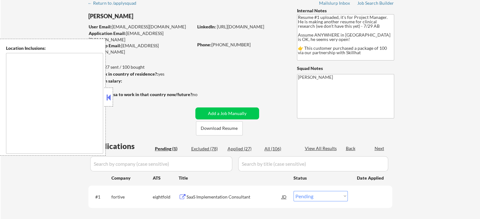
scroll to position [63, 0]
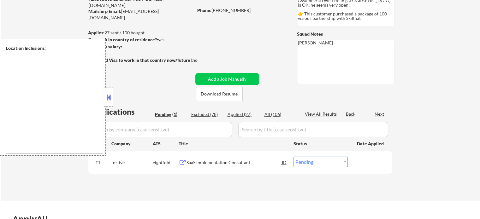
type textarea "country:[GEOGRAPHIC_DATA]"
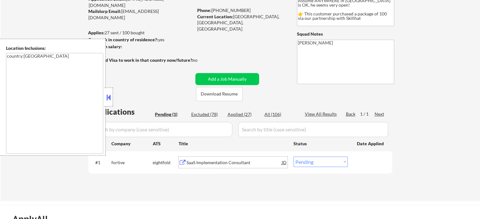
click at [211, 163] on div "SaaS Implementation Consultant" at bounding box center [234, 163] width 95 height 6
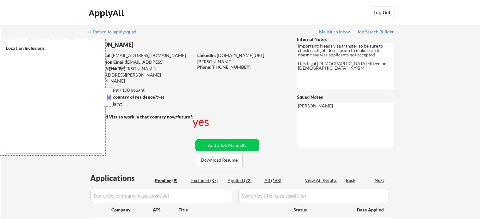
type textarea "[GEOGRAPHIC_DATA], [GEOGRAPHIC_DATA] [GEOGRAPHIC_DATA], [GEOGRAPHIC_DATA] [GEOG…"
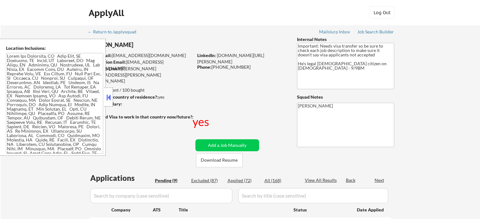
select select ""pending""
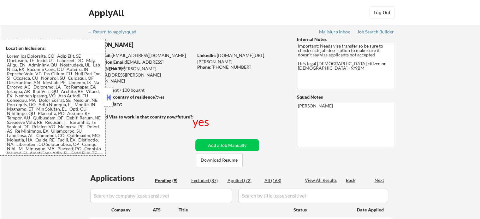
select select ""pending""
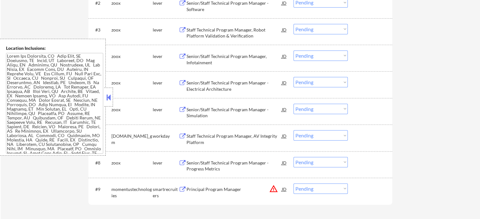
scroll to position [284, 0]
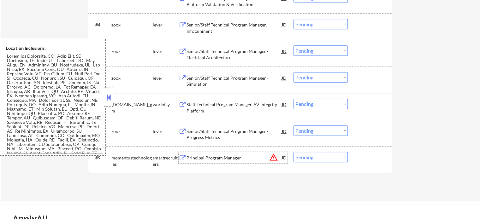
click at [226, 157] on div "Principal Program Manager" at bounding box center [234, 158] width 95 height 6
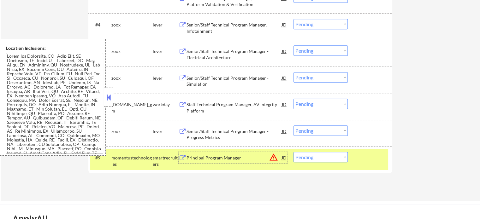
click at [302, 157] on select "Choose an option... Pending Applied Excluded (Questions) Excluded (Expired) Exc…" at bounding box center [321, 157] width 54 height 10
select select ""excluded__location_""
click at [294, 152] on select "Choose an option... Pending Applied Excluded (Questions) Excluded (Expired) Exc…" at bounding box center [321, 157] width 54 height 10
click at [355, 161] on div "#9 momentustechnologies smartrecruiters Principal Program Manager JD warning_am…" at bounding box center [239, 159] width 298 height 21
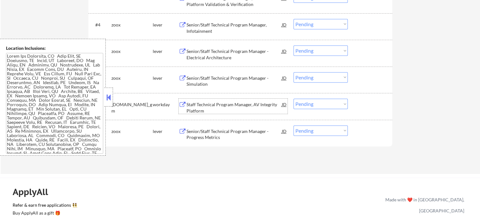
click at [202, 105] on div "Staff Technical Program Manager, AV Integrity Platform" at bounding box center [234, 108] width 95 height 12
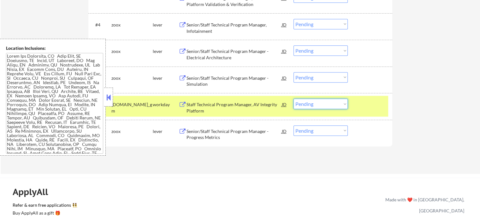
click at [304, 104] on select "Choose an option... Pending Applied Excluded (Questions) Excluded (Expired) Exc…" at bounding box center [321, 104] width 54 height 10
click at [294, 99] on select "Choose an option... Pending Applied Excluded (Questions) Excluded (Expired) Exc…" at bounding box center [321, 104] width 54 height 10
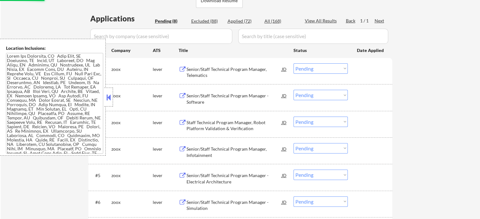
scroll to position [126, 0]
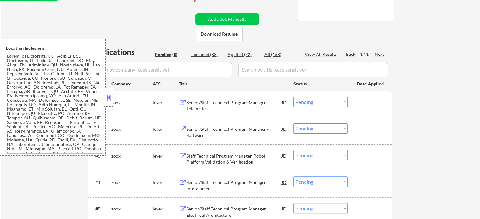
select select ""pending""
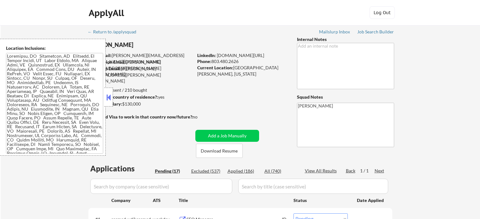
select select ""pending""
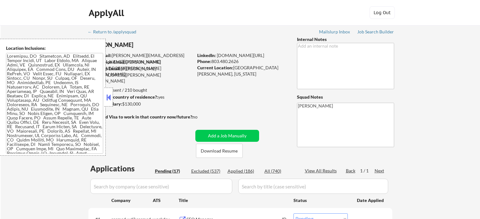
select select ""pending""
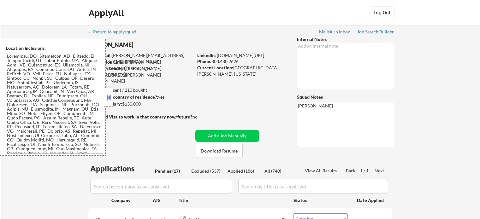
select select ""pending""
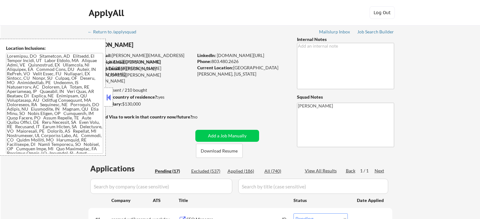
select select ""pending""
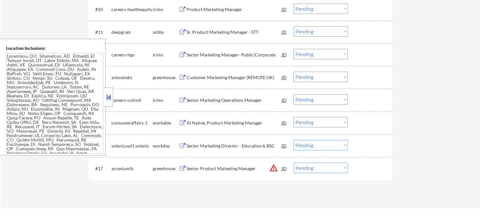
scroll to position [442, 0]
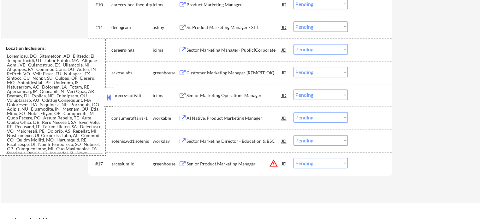
click at [225, 164] on div "Senior Product Marketing Manager" at bounding box center [234, 164] width 95 height 6
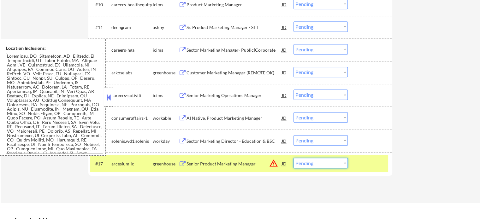
click at [301, 163] on select "Choose an option... Pending Applied Excluded (Questions) Excluded (Expired) Exc…" at bounding box center [321, 163] width 54 height 10
select select ""excluded__location_""
click at [294, 158] on select "Choose an option... Pending Applied Excluded (Questions) Excluded (Expired) Exc…" at bounding box center [321, 163] width 54 height 10
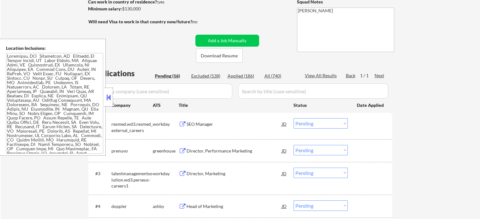
scroll to position [126, 0]
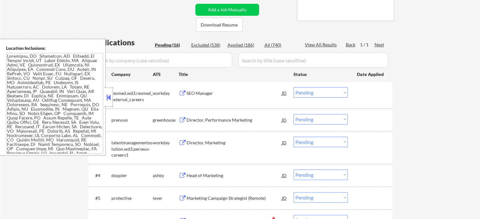
click at [229, 118] on div "Director, Performance Marketing" at bounding box center [234, 120] width 95 height 6
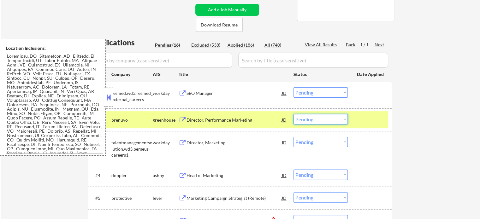
click at [302, 121] on select "Choose an option... Pending Applied Excluded (Questions) Excluded (Expired) Exc…" at bounding box center [321, 119] width 54 height 10
click at [294, 114] on select "Choose an option... Pending Applied Excluded (Questions) Excluded (Expired) Exc…" at bounding box center [321, 119] width 54 height 10
select select ""pending""
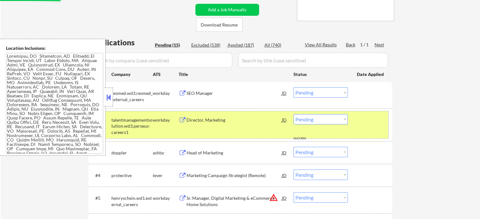
click at [360, 122] on div at bounding box center [371, 119] width 28 height 11
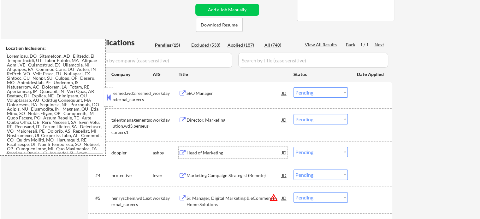
click at [218, 152] on div "Head of Marketing" at bounding box center [234, 153] width 95 height 6
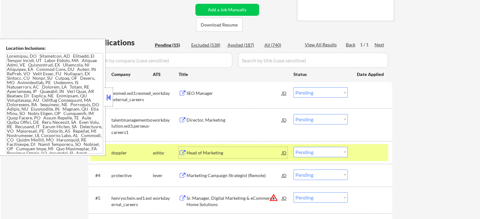
click at [295, 151] on select "Choose an option... Pending Applied Excluded (Questions) Excluded (Expired) Exc…" at bounding box center [321, 152] width 54 height 10
click at [294, 147] on select "Choose an option... Pending Applied Excluded (Questions) Excluded (Expired) Exc…" at bounding box center [321, 152] width 54 height 10
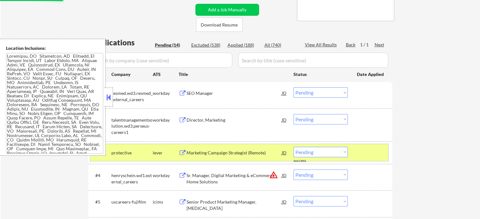
click at [381, 154] on div at bounding box center [371, 152] width 28 height 11
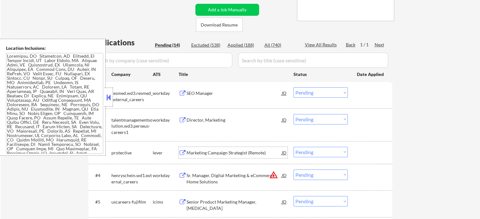
click at [250, 154] on div "Marketing Campaign Strategist (Remote)" at bounding box center [234, 153] width 95 height 6
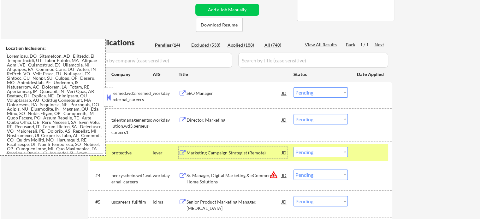
click at [310, 152] on select "Choose an option... Pending Applied Excluded (Questions) Excluded (Expired) Exc…" at bounding box center [321, 152] width 54 height 10
click at [294, 147] on select "Choose an option... Pending Applied Excluded (Questions) Excluded (Expired) Exc…" at bounding box center [321, 152] width 54 height 10
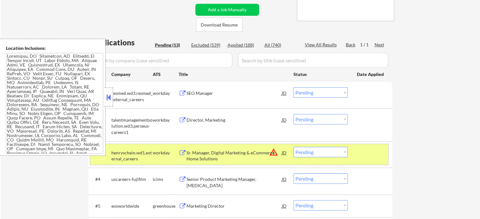
click at [362, 156] on div at bounding box center [371, 152] width 28 height 11
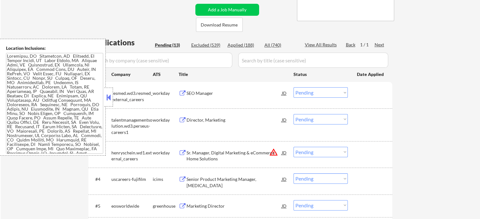
click at [261, 153] on div "Sr. Manager, Digital Marketing & eCommerce - Home Solutions" at bounding box center [234, 156] width 95 height 12
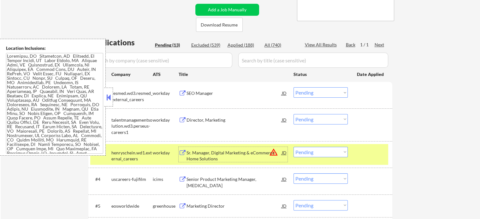
click at [301, 154] on select "Choose an option... Pending Applied Excluded (Questions) Excluded (Expired) Exc…" at bounding box center [321, 152] width 54 height 10
click at [294, 147] on select "Choose an option... Pending Applied Excluded (Questions) Excluded (Expired) Exc…" at bounding box center [321, 152] width 54 height 10
click at [364, 156] on div at bounding box center [371, 152] width 28 height 11
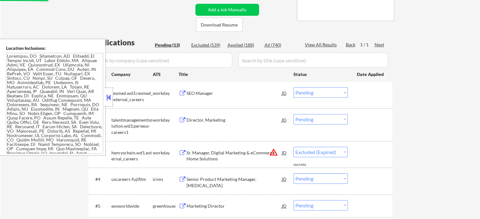
select select ""pending""
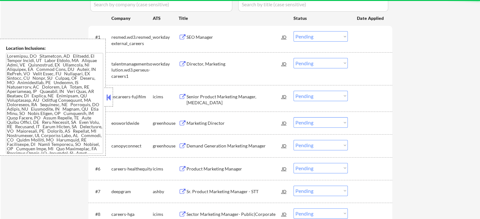
scroll to position [189, 0]
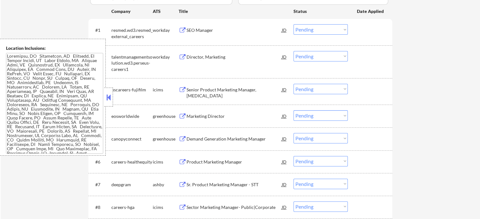
click at [208, 112] on div "Marketing Director" at bounding box center [234, 115] width 95 height 11
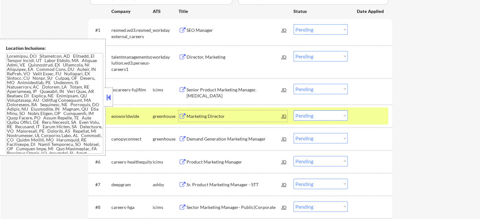
click at [312, 115] on select "Choose an option... Pending Applied Excluded (Questions) Excluded (Expired) Exc…" at bounding box center [321, 115] width 54 height 10
click at [294, 110] on select "Choose an option... Pending Applied Excluded (Questions) Excluded (Expired) Exc…" at bounding box center [321, 115] width 54 height 10
click at [368, 116] on div at bounding box center [371, 115] width 28 height 11
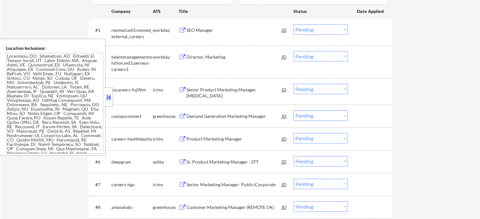
click at [241, 116] on div "Demand Generation Marketing Manager" at bounding box center [234, 116] width 95 height 6
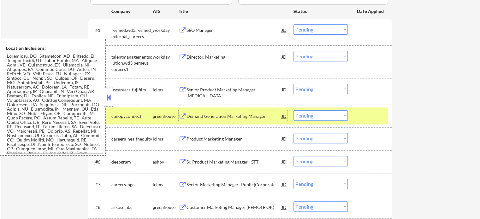
click at [309, 118] on select "Choose an option... Pending Applied Excluded (Questions) Excluded (Expired) Exc…" at bounding box center [321, 115] width 54 height 10
click at [294, 110] on select "Choose an option... Pending Applied Excluded (Questions) Excluded (Expired) Exc…" at bounding box center [321, 115] width 54 height 10
click at [367, 114] on div at bounding box center [371, 115] width 28 height 11
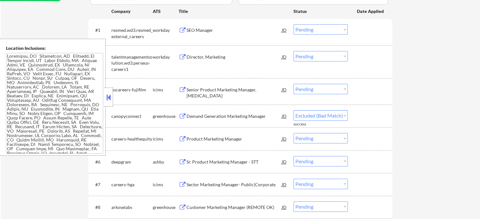
select select ""pending""
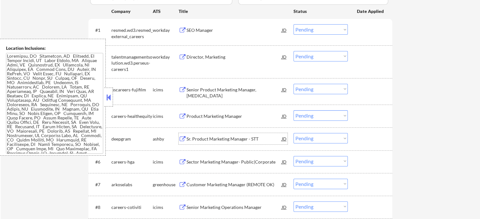
click at [218, 140] on div "Sr. Product Marketing Manager - STT" at bounding box center [234, 139] width 95 height 6
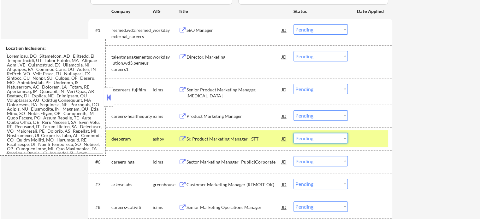
click at [332, 137] on select "Choose an option... Pending Applied Excluded (Questions) Excluded (Expired) Exc…" at bounding box center [321, 138] width 54 height 10
click at [294, 133] on select "Choose an option... Pending Applied Excluded (Questions) Excluded (Expired) Exc…" at bounding box center [321, 138] width 54 height 10
click at [361, 139] on div at bounding box center [371, 138] width 28 height 11
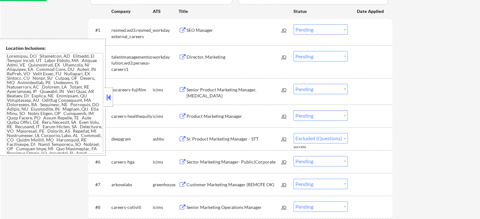
select select ""pending""
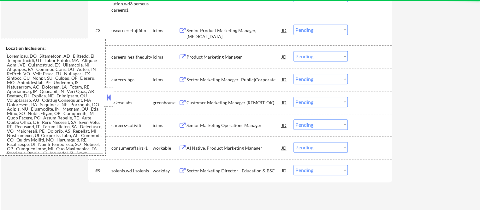
scroll to position [253, 0]
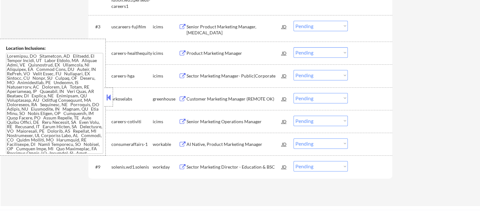
click at [221, 98] on div "Customer Marketing Manager (REMOTE OK)" at bounding box center [234, 99] width 95 height 6
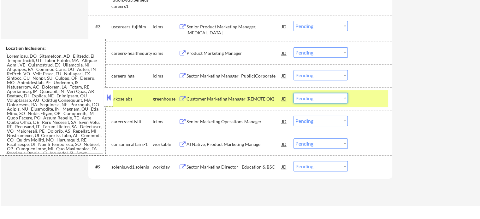
click at [306, 100] on select "Choose an option... Pending Applied Excluded (Questions) Excluded (Expired) Exc…" at bounding box center [321, 98] width 54 height 10
click at [294, 93] on select "Choose an option... Pending Applied Excluded (Questions) Excluded (Expired) Exc…" at bounding box center [321, 98] width 54 height 10
click at [366, 102] on div at bounding box center [371, 98] width 28 height 11
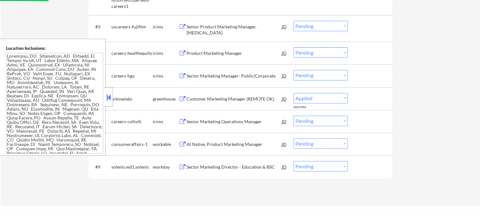
select select ""pending""
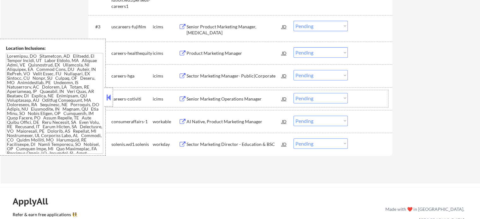
click at [213, 119] on div "AI Native, Product Marketing Manager" at bounding box center [234, 122] width 95 height 6
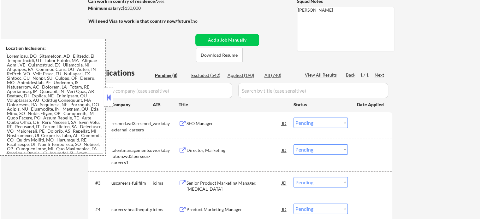
scroll to position [95, 0]
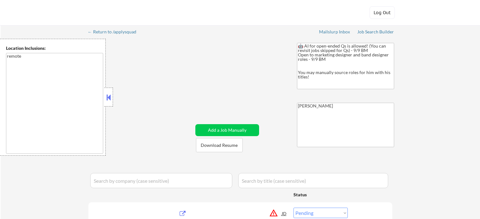
select select ""pending""
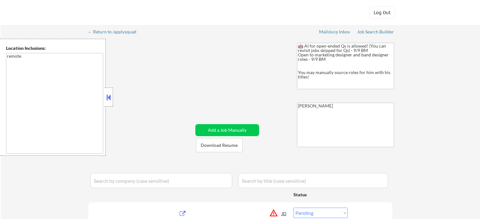
select select ""pending""
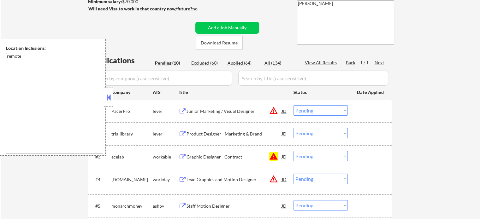
scroll to position [158, 0]
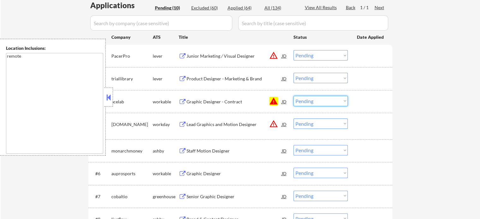
click at [317, 101] on select "Choose an option... Pending Applied Excluded (Questions) Excluded (Expired) Exc…" at bounding box center [321, 101] width 54 height 10
click at [294, 96] on select "Choose an option... Pending Applied Excluded (Questions) Excluded (Expired) Exc…" at bounding box center [321, 101] width 54 height 10
select select ""pending""
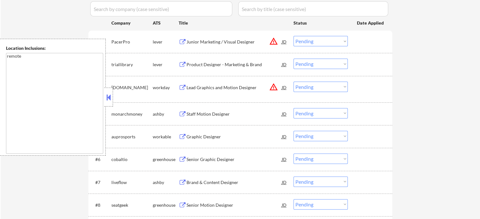
scroll to position [126, 0]
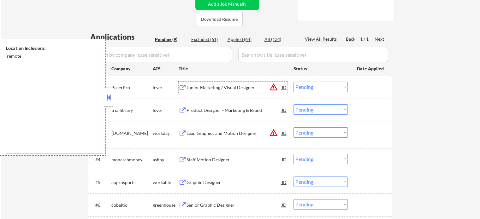
click at [226, 87] on div "Junior Marketing / Visual Designer" at bounding box center [234, 88] width 95 height 6
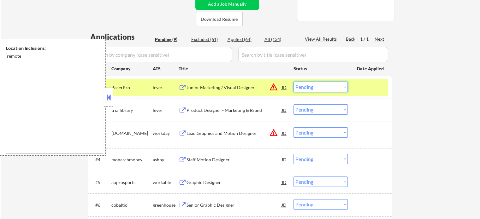
click at [310, 86] on select "Choose an option... Pending Applied Excluded (Questions) Excluded (Expired) Exc…" at bounding box center [321, 87] width 54 height 10
click at [294, 82] on select "Choose an option... Pending Applied Excluded (Questions) Excluded (Expired) Exc…" at bounding box center [321, 87] width 54 height 10
click at [366, 92] on div at bounding box center [371, 87] width 28 height 11
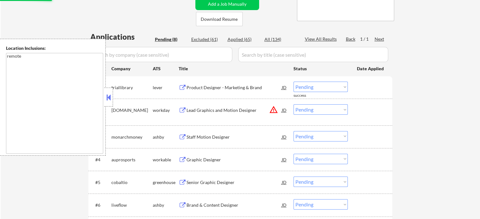
click at [223, 90] on div "Product Designer - Marketing & Brand" at bounding box center [234, 88] width 95 height 6
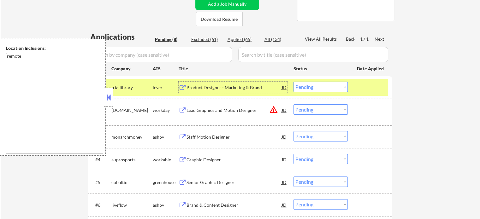
click at [316, 90] on select "Choose an option... Pending Applied Excluded (Questions) Excluded (Expired) Exc…" at bounding box center [321, 87] width 54 height 10
click at [294, 82] on select "Choose an option... Pending Applied Excluded (Questions) Excluded (Expired) Exc…" at bounding box center [321, 87] width 54 height 10
click at [370, 84] on div at bounding box center [371, 87] width 28 height 11
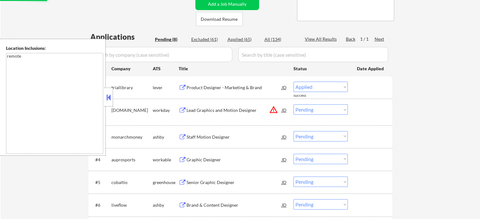
select select ""pending""
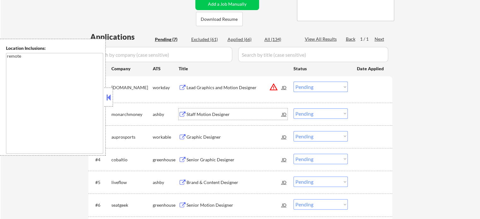
click at [211, 116] on div "Staff Motion Designer" at bounding box center [234, 114] width 95 height 6
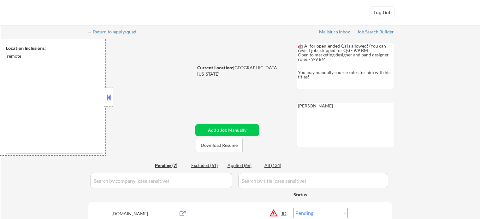
select select ""pending""
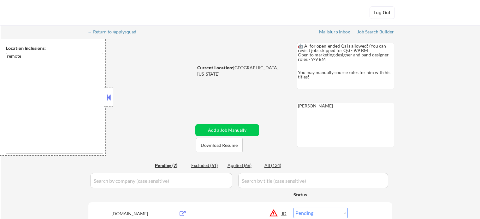
select select ""pending""
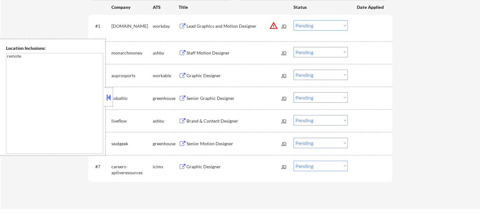
scroll to position [189, 0]
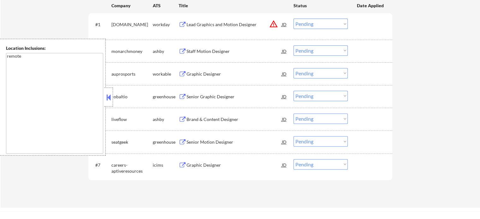
click at [214, 142] on div "Senior Motion Designer" at bounding box center [234, 142] width 95 height 6
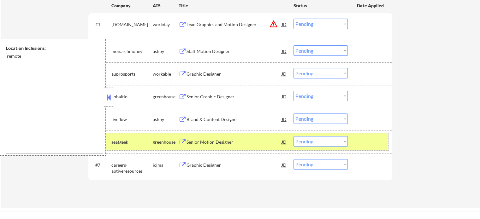
click at [355, 147] on div "#6 seatgeek greenhouse Senior Motion Designer JD Choose an option... Pending Ap…" at bounding box center [239, 142] width 298 height 17
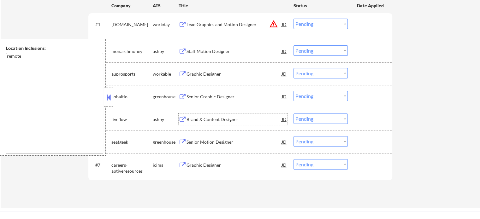
click at [208, 116] on div "Brand & Content Designer" at bounding box center [234, 119] width 95 height 6
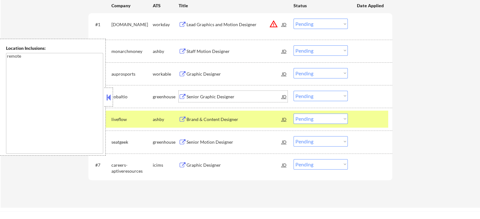
click at [212, 97] on div "Senior Graphic Designer" at bounding box center [234, 97] width 95 height 6
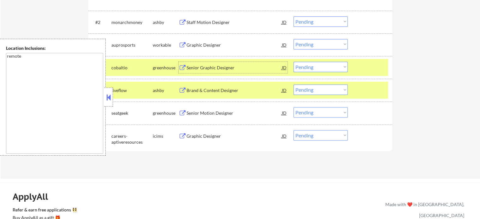
scroll to position [253, 0]
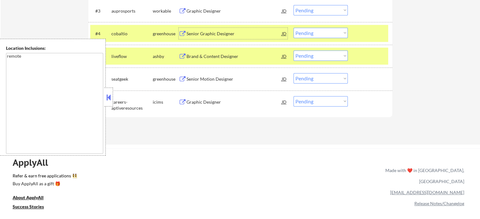
click at [192, 108] on div "#7 careers-aptiveresources icims Graphic Designer JD Choose an option... Pendin…" at bounding box center [239, 103] width 298 height 21
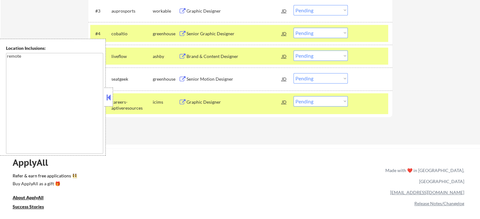
click at [193, 102] on div "Graphic Designer" at bounding box center [234, 102] width 95 height 6
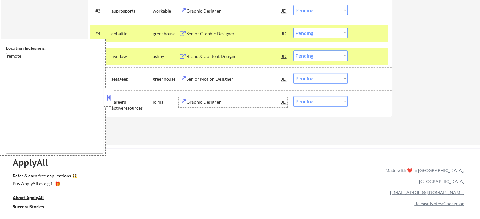
click at [215, 79] on div "Senior Motion Designer" at bounding box center [234, 79] width 95 height 6
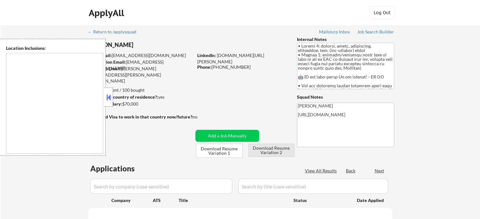
type textarea "[GEOGRAPHIC_DATA], [GEOGRAPHIC_DATA], [GEOGRAPHIC_DATA] [GEOGRAPHIC_DATA], [GEO…"
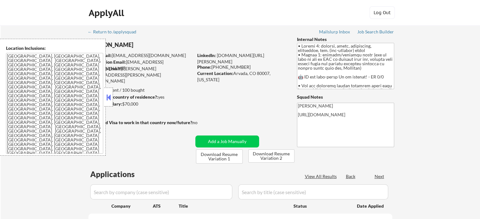
select select ""pending""
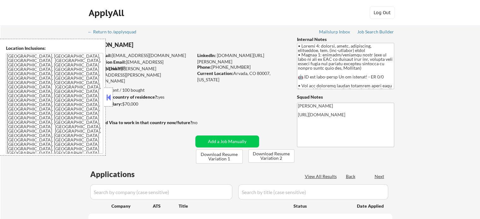
select select ""pending""
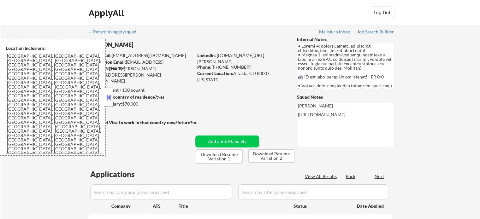
select select ""pending""
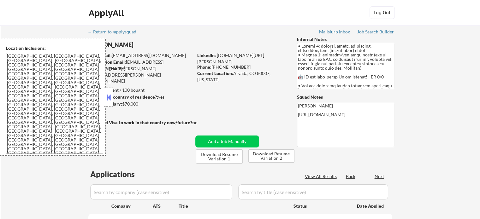
select select ""pending""
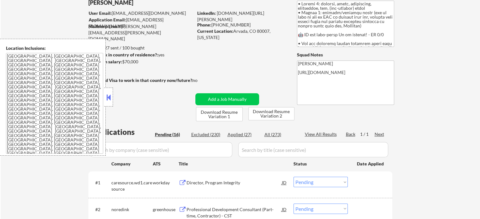
scroll to position [63, 0]
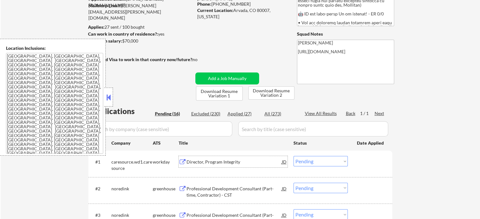
click at [210, 161] on div "Director, Program Integrity" at bounding box center [234, 162] width 95 height 6
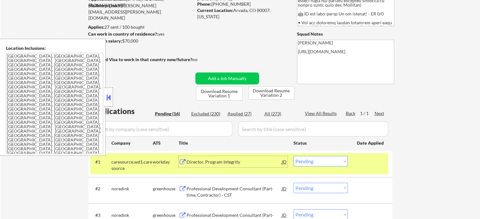
click at [301, 164] on select "Choose an option... Pending Applied Excluded (Questions) Excluded (Expired) Exc…" at bounding box center [321, 161] width 54 height 10
click at [294, 156] on select "Choose an option... Pending Applied Excluded (Questions) Excluded (Expired) Exc…" at bounding box center [321, 161] width 54 height 10
click at [360, 166] on div at bounding box center [371, 161] width 28 height 11
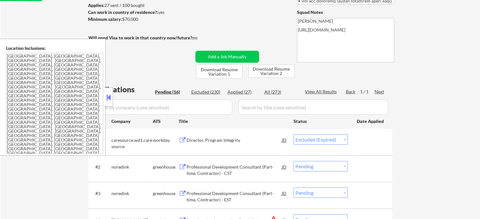
scroll to position [126, 0]
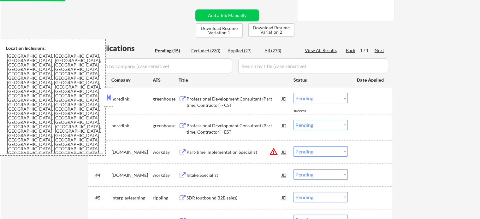
click at [230, 133] on div "Professional Development Consultant (Part-time, Contractor) - EST" at bounding box center [234, 129] width 95 height 12
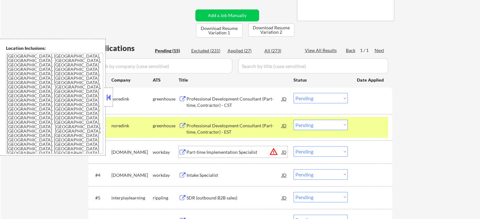
click at [226, 151] on div "Part-time Implementation Specialist" at bounding box center [234, 152] width 95 height 6
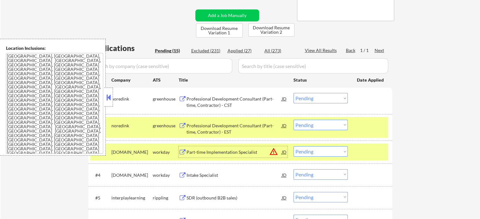
click at [207, 198] on div "SDR (outbound B2B sales)" at bounding box center [234, 198] width 95 height 6
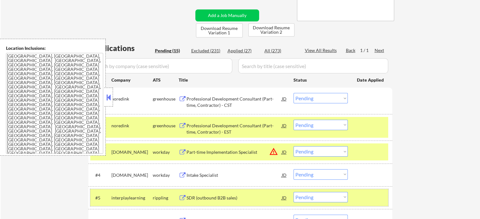
drag, startPoint x: 370, startPoint y: 192, endPoint x: 361, endPoint y: 160, distance: 33.1
click at [369, 191] on div "#5 interplaylearning rippling SDR (outbound B2B sales) JD Choose an option... P…" at bounding box center [239, 197] width 298 height 17
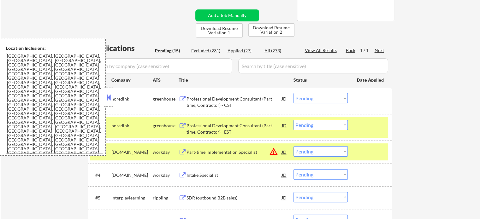
click at [360, 156] on div at bounding box center [371, 151] width 28 height 11
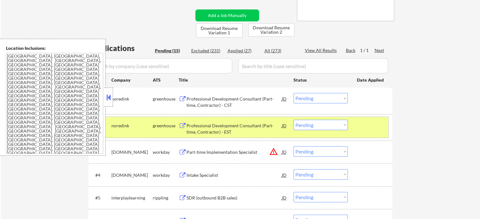
drag, startPoint x: 359, startPoint y: 132, endPoint x: 247, endPoint y: 145, distance: 113.4
click at [359, 132] on div "#2 noredink greenhouse Professional Development Consultant (Part-time, Contract…" at bounding box center [239, 127] width 298 height 21
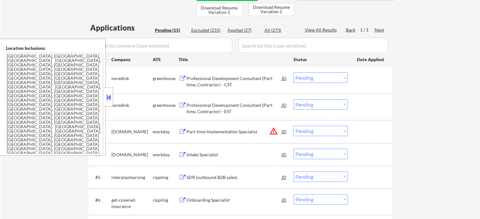
scroll to position [158, 0]
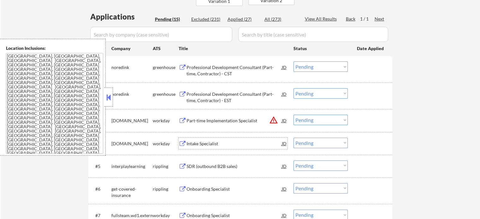
click at [194, 145] on div "Intake Specialist" at bounding box center [234, 144] width 95 height 6
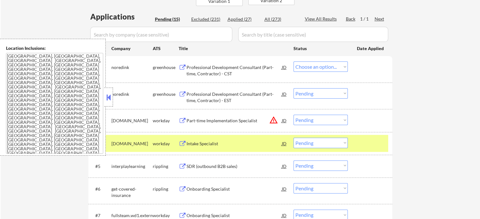
select select ""pending""
